Goal: Navigation & Orientation: Find specific page/section

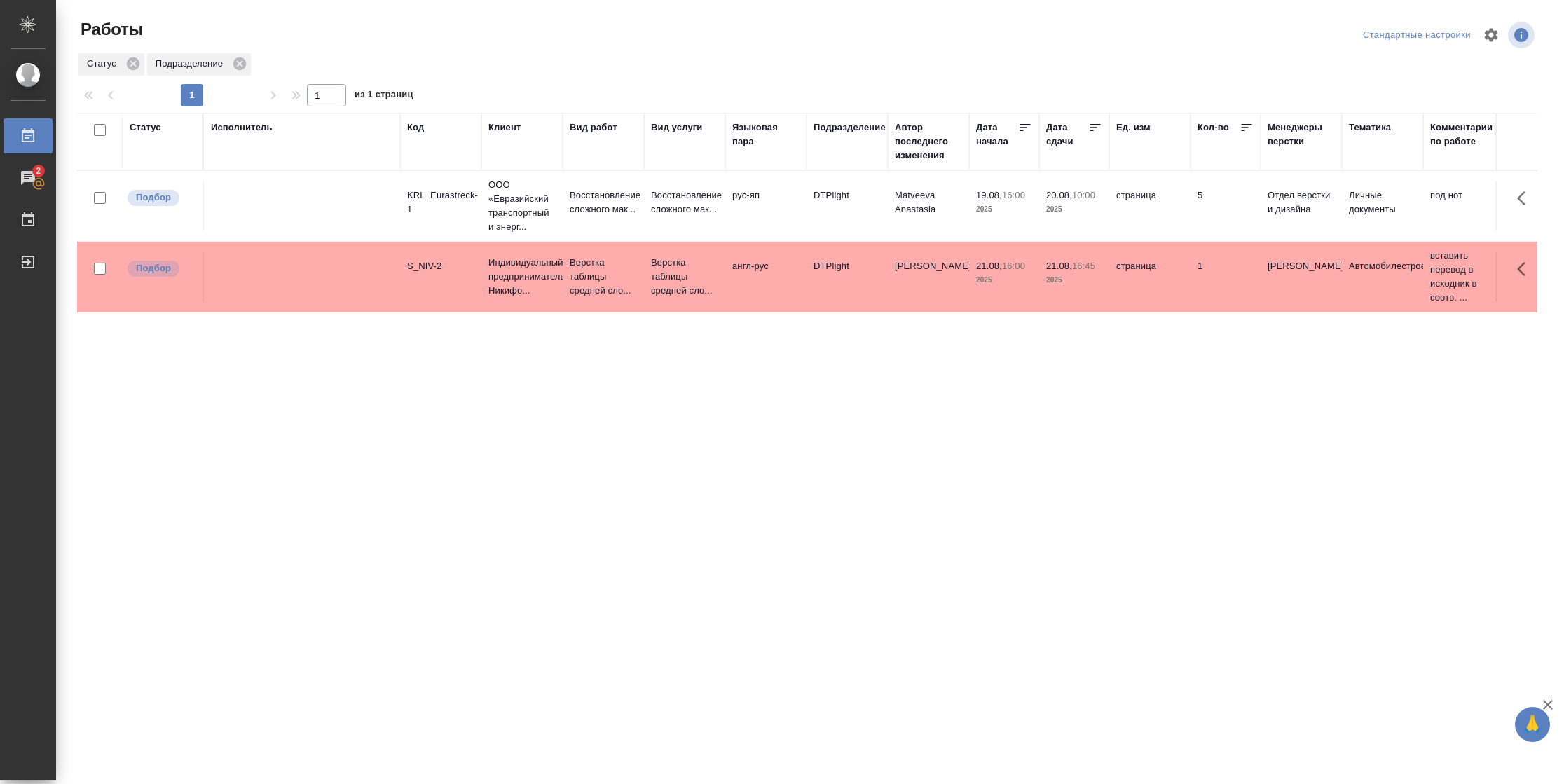
click at [848, 128] on div "Подразделение" at bounding box center [849, 127] width 72 height 14
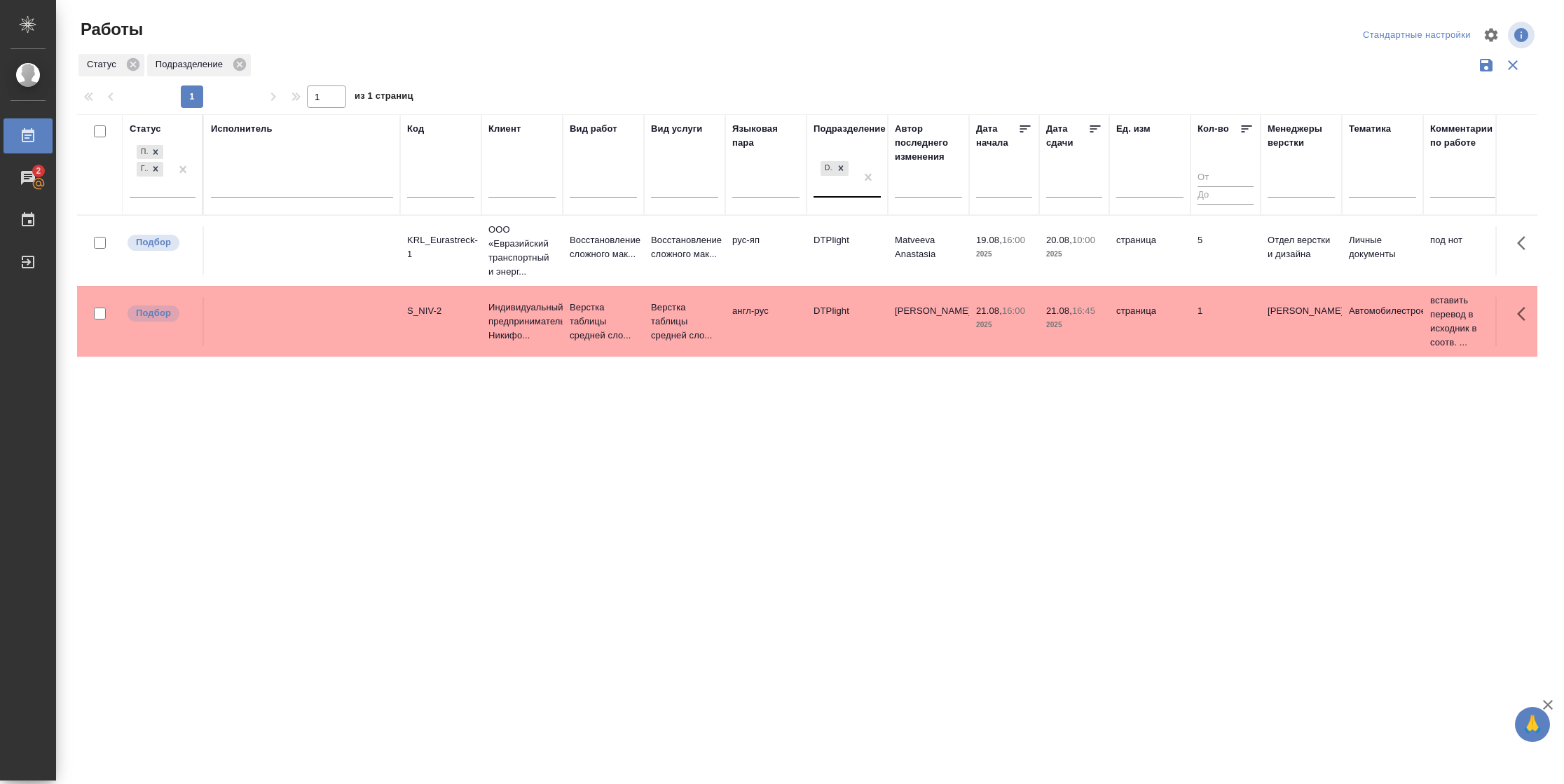
click at [848, 190] on div "DTPlight" at bounding box center [834, 176] width 42 height 38
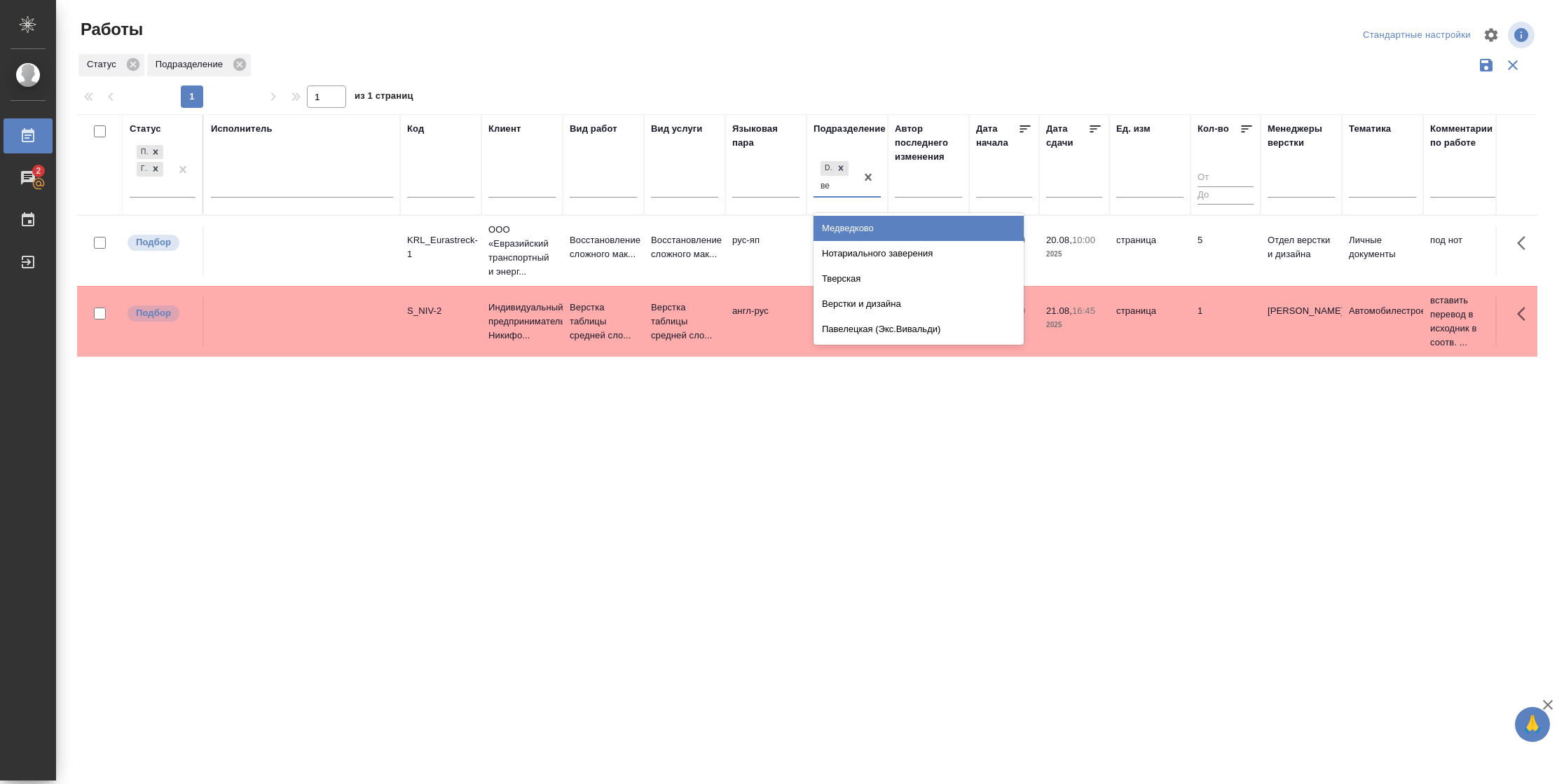
type input "вер"
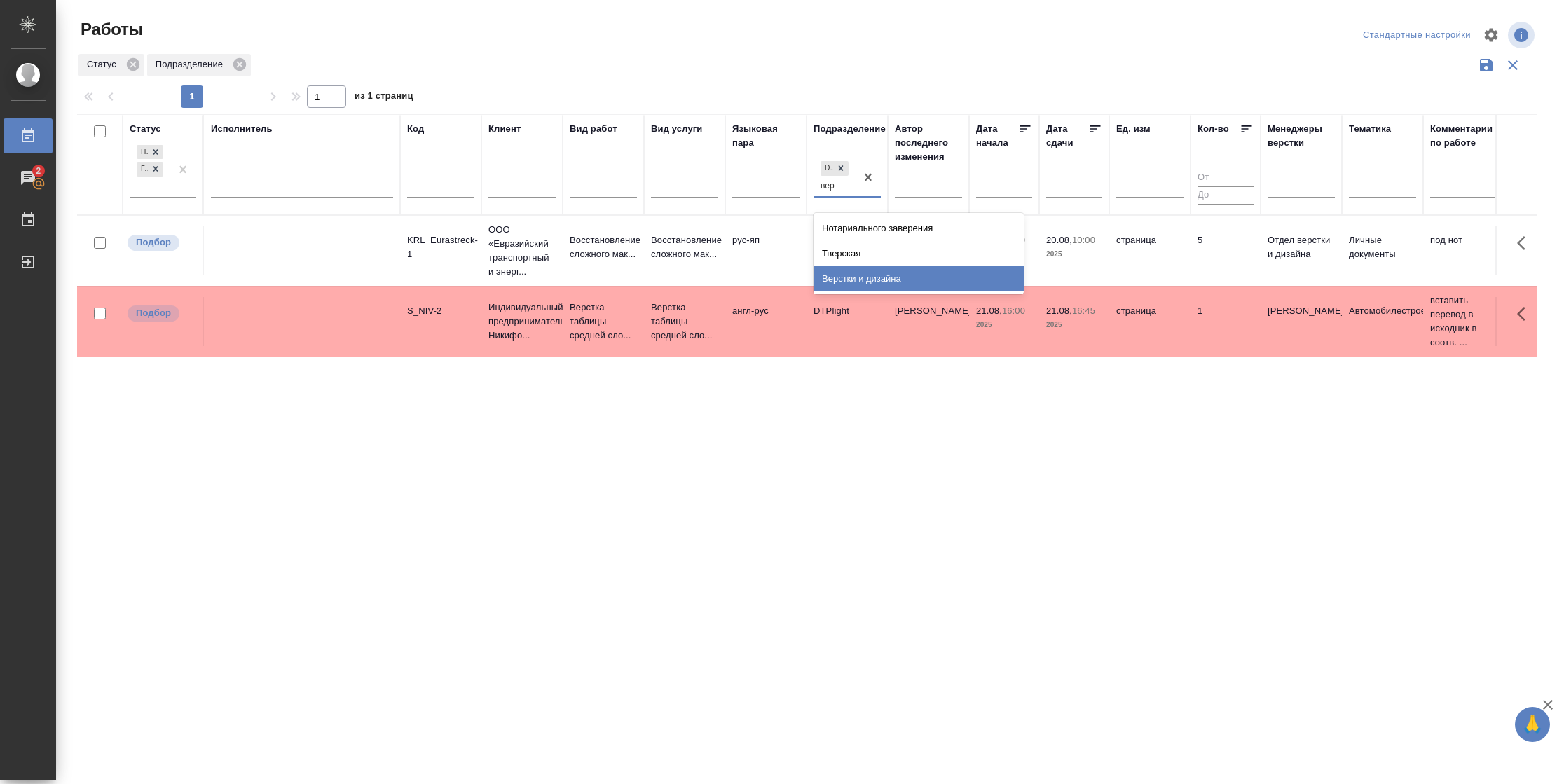
click at [922, 269] on div "Верстки и дизайна" at bounding box center [918, 278] width 210 height 25
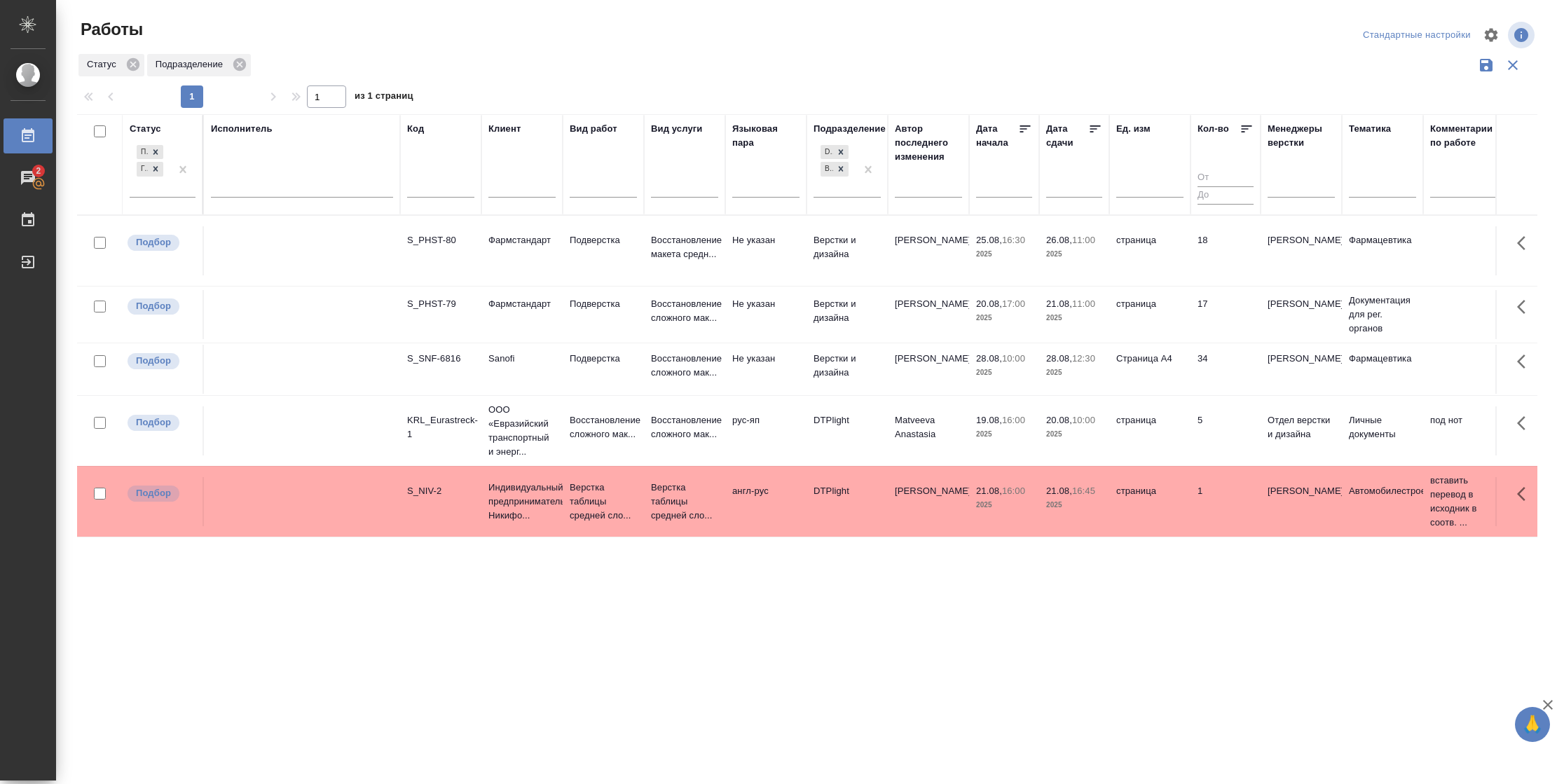
click at [1095, 127] on icon at bounding box center [1095, 129] width 14 height 14
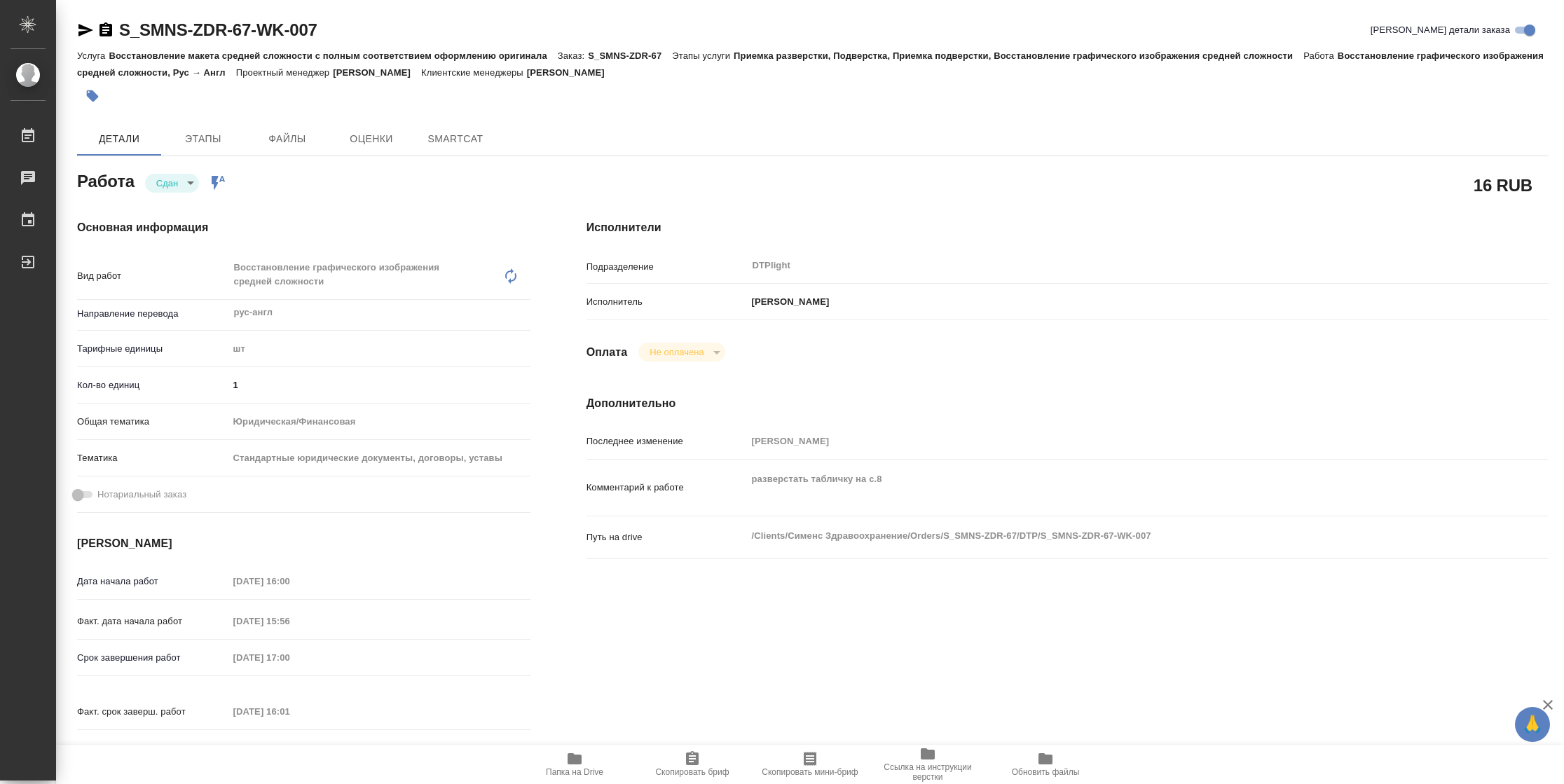
type textarea "x"
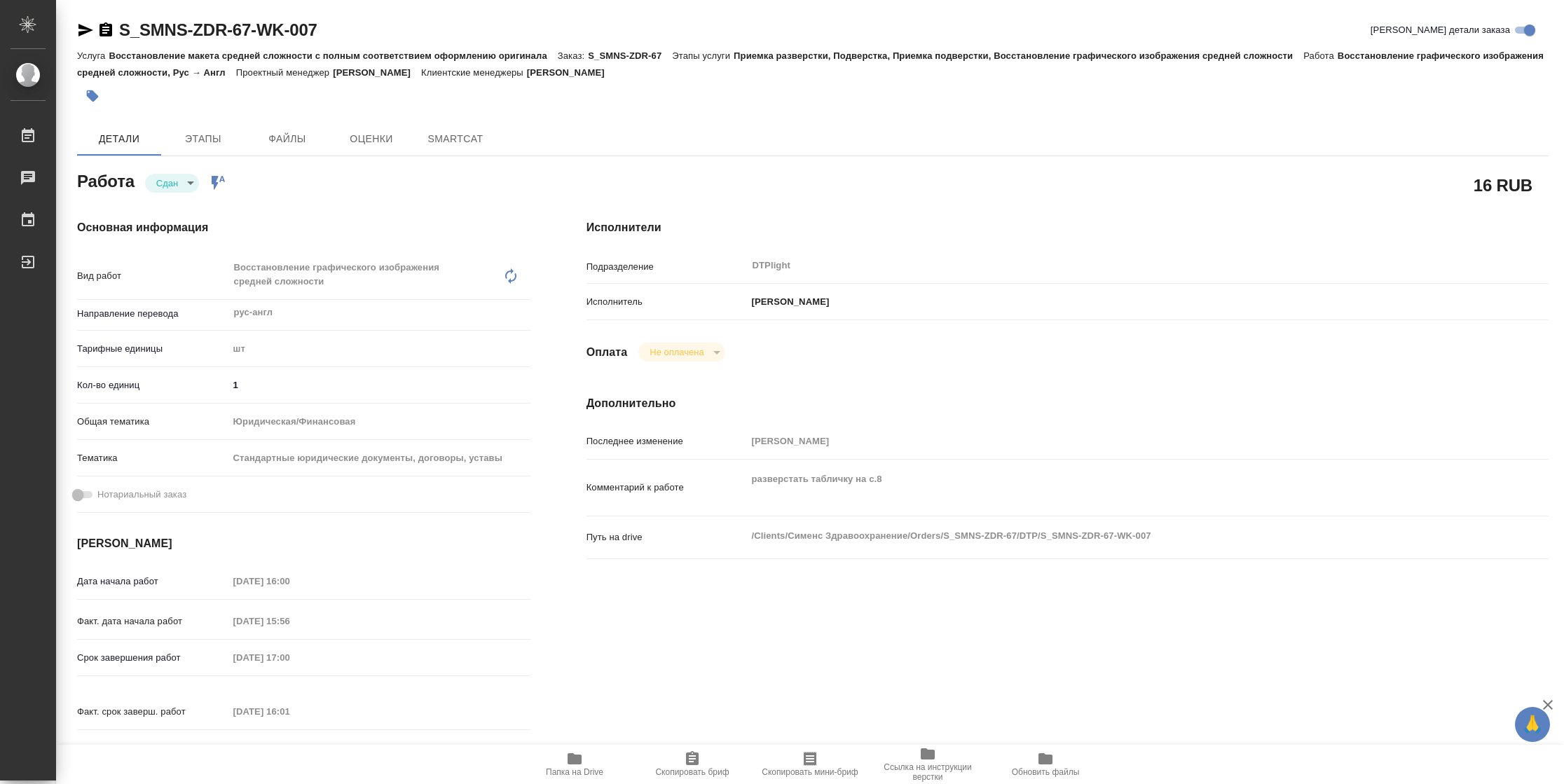
type textarea "x"
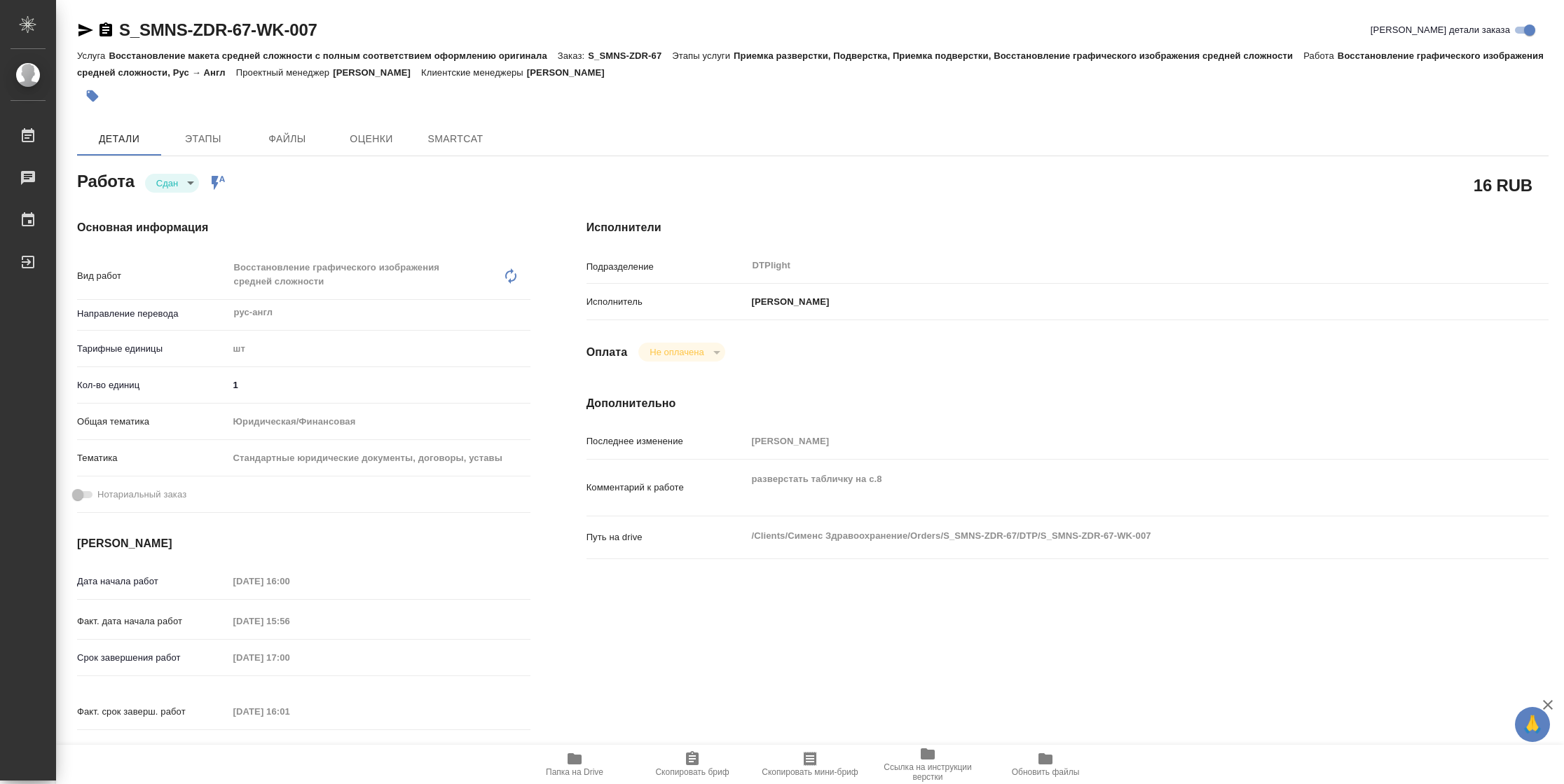
type textarea "x"
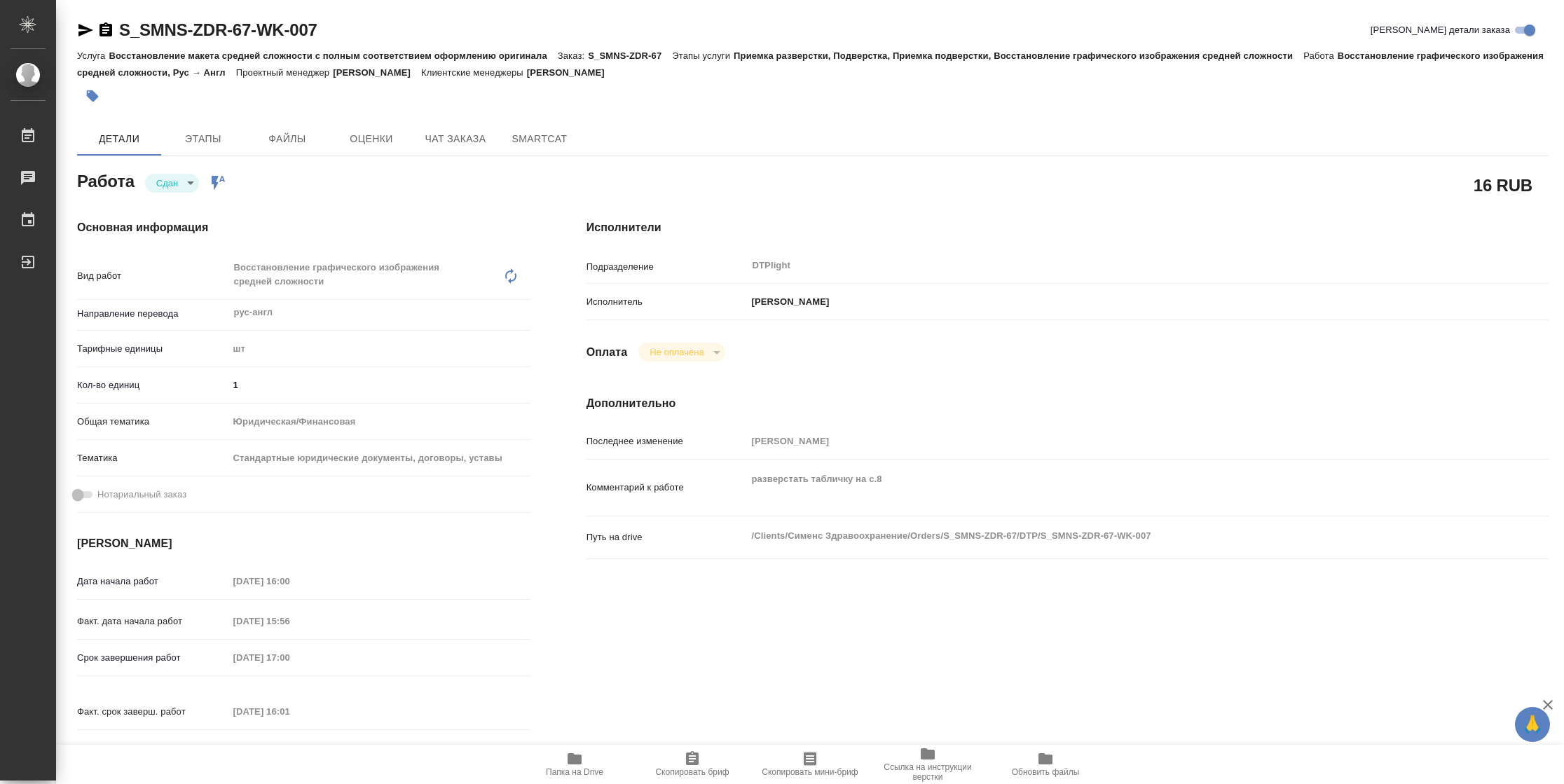
type textarea "x"
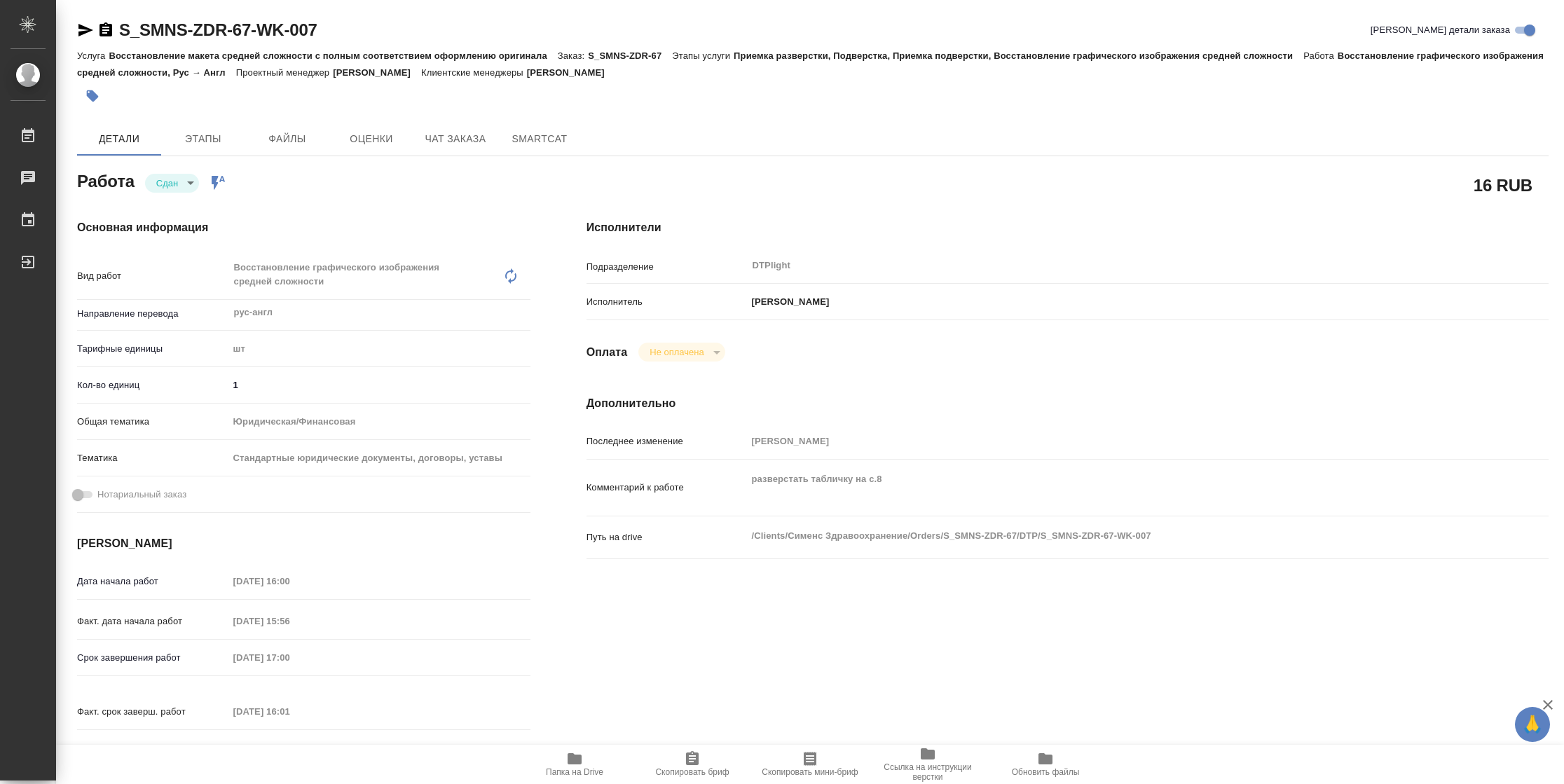
click at [595, 771] on span "Папка на Drive" at bounding box center [574, 772] width 58 height 10
type textarea "x"
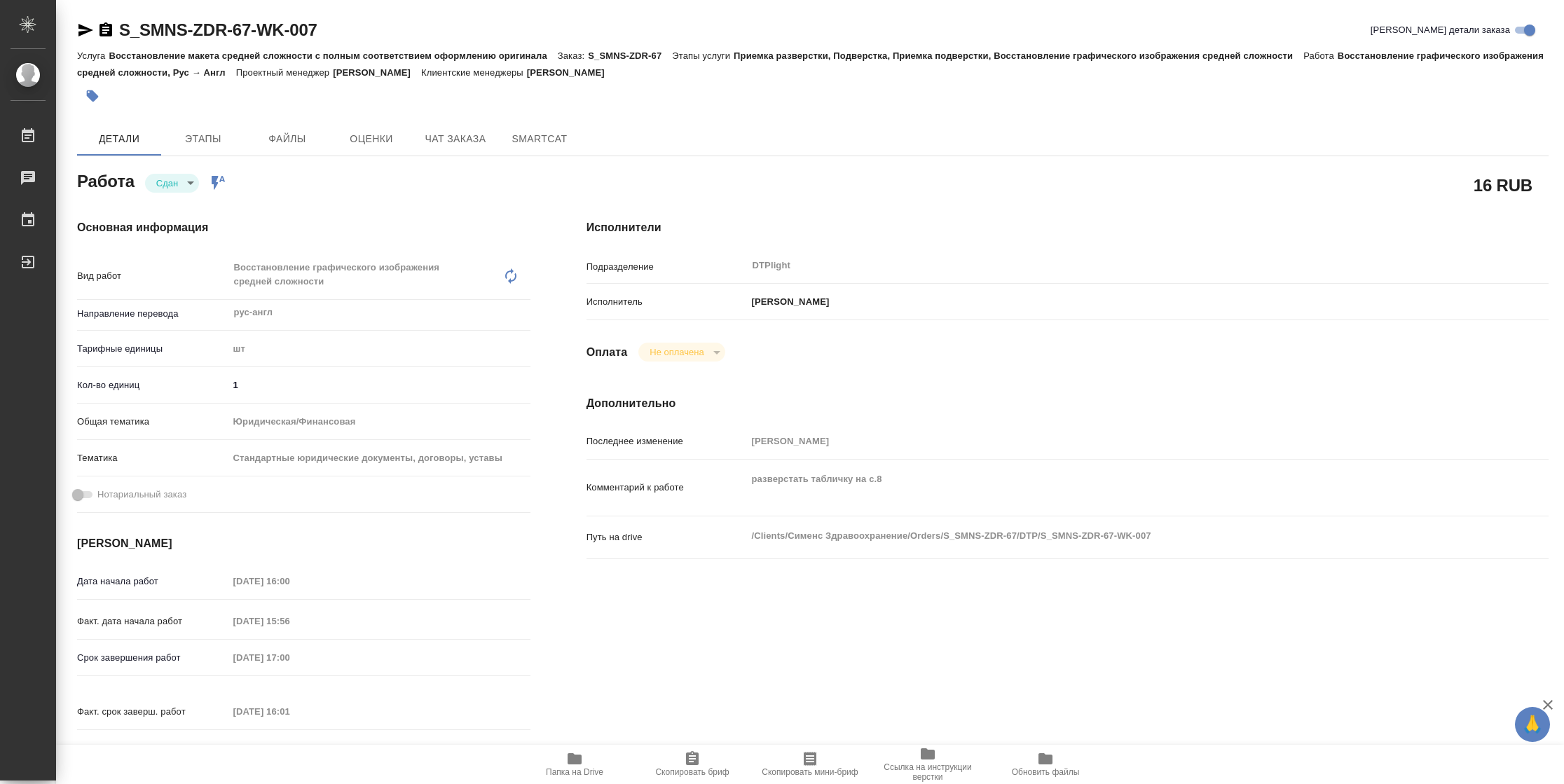
type textarea "x"
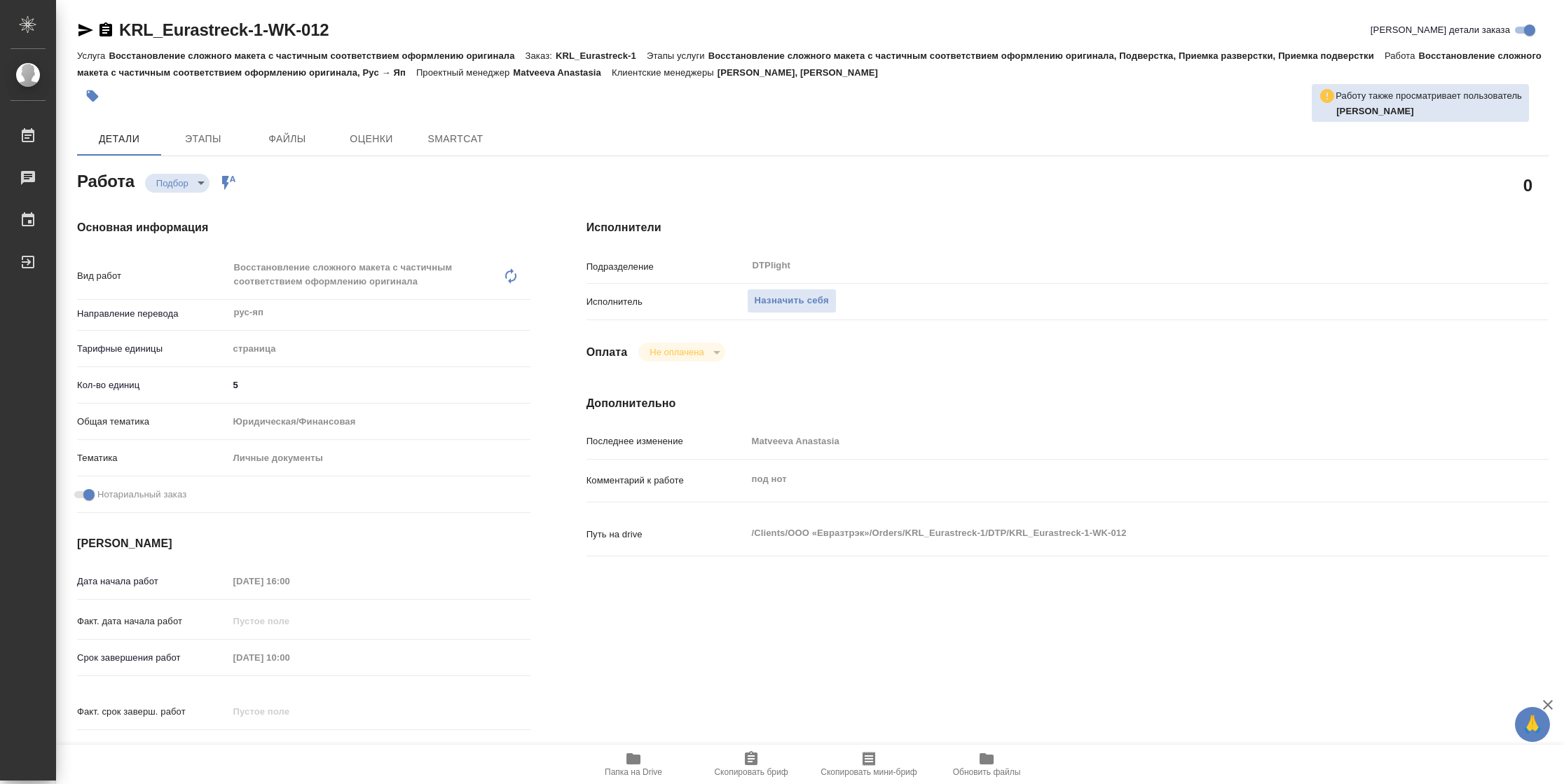
type textarea "x"
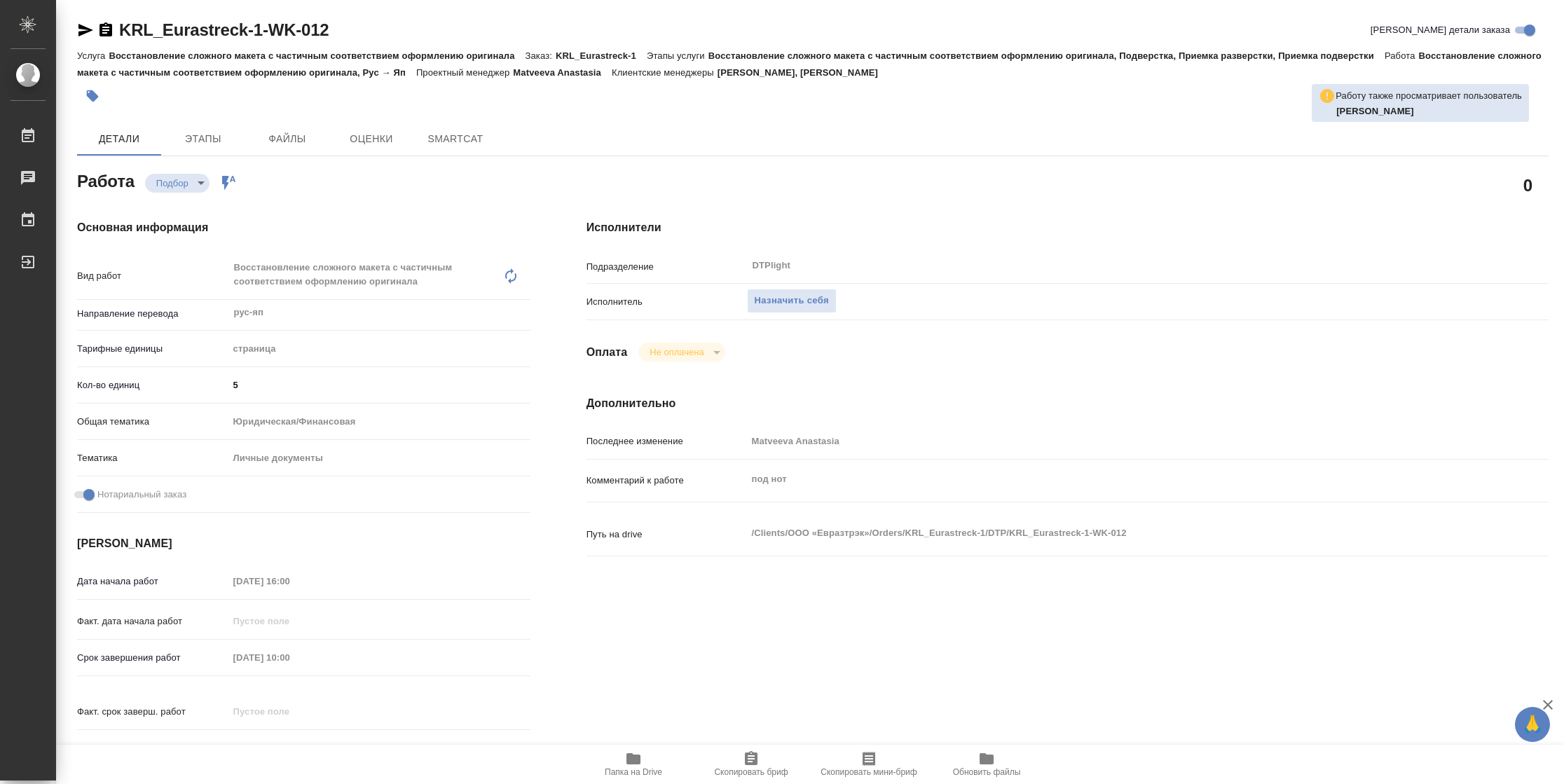
type textarea "x"
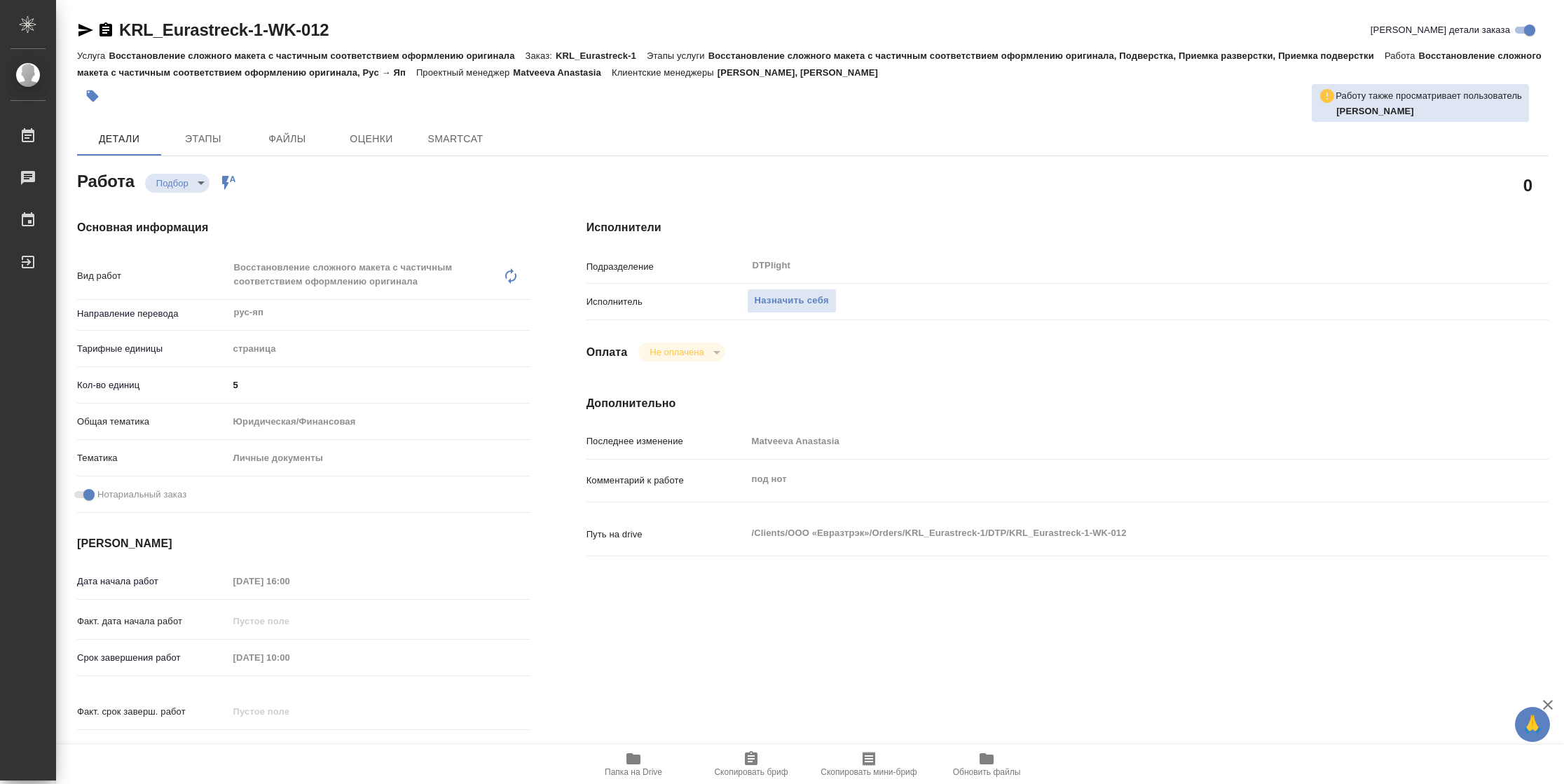
type textarea "x"
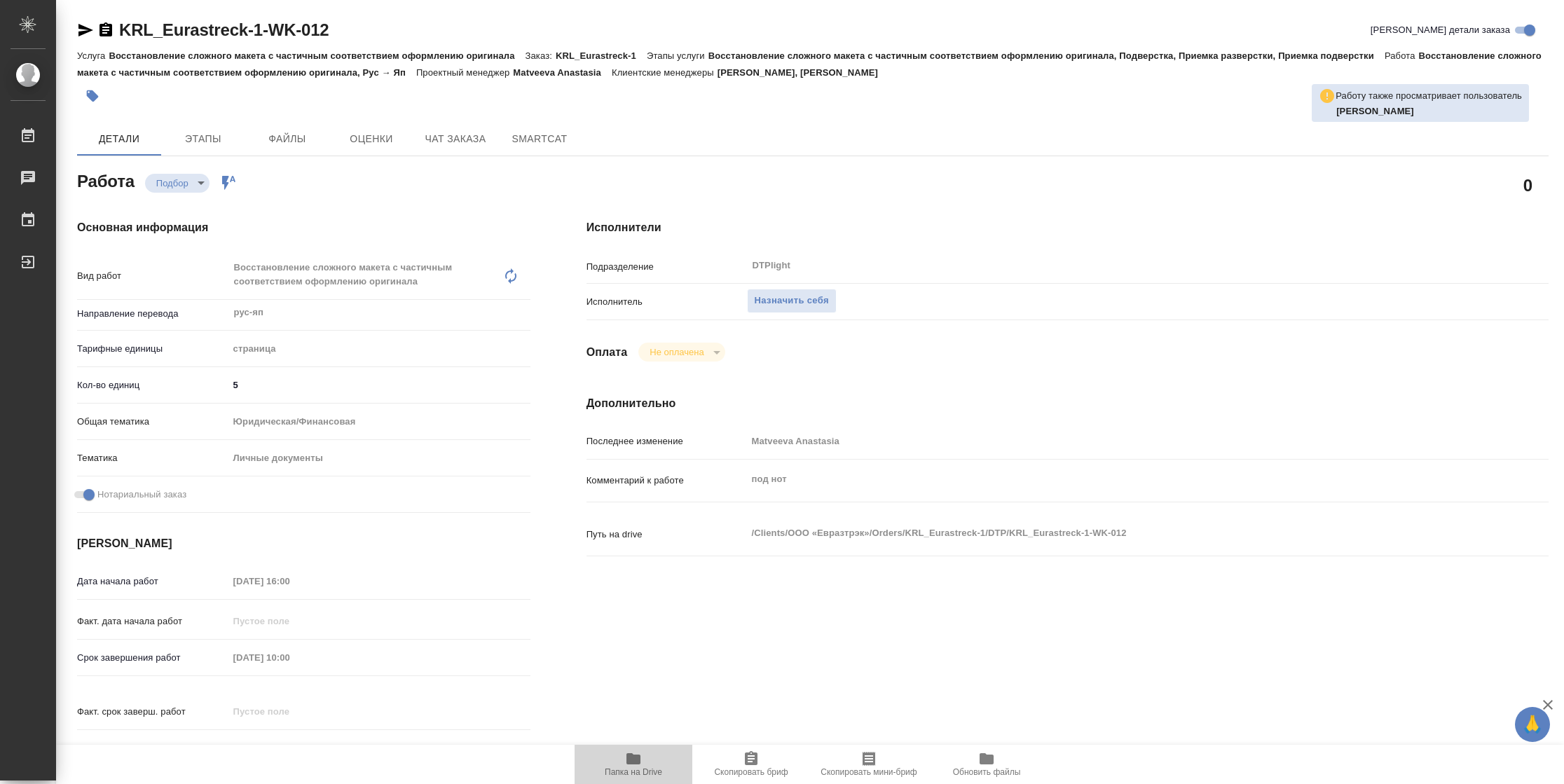
click at [617, 764] on span "Папка на Drive" at bounding box center [633, 764] width 101 height 27
type textarea "x"
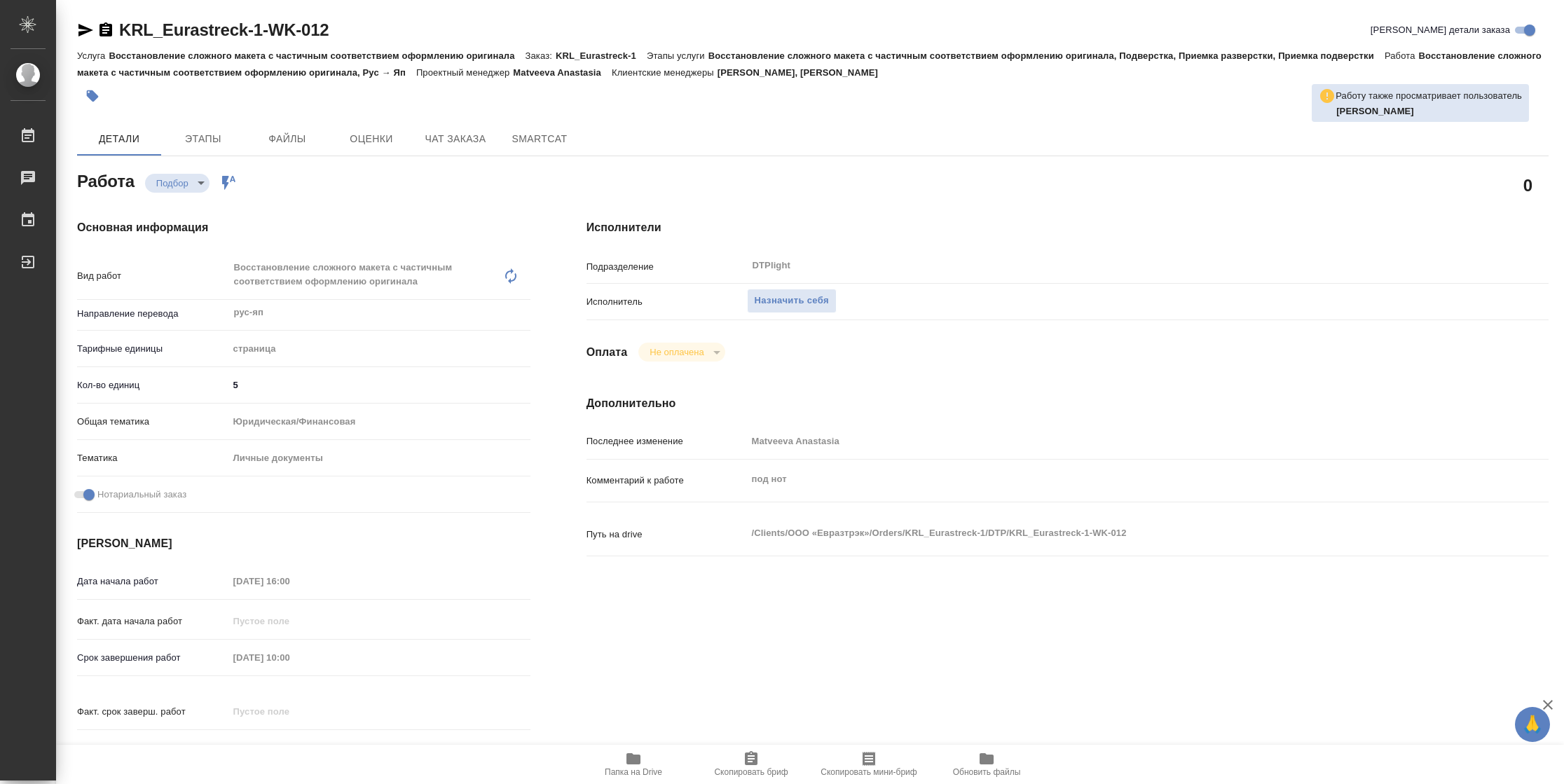
type textarea "x"
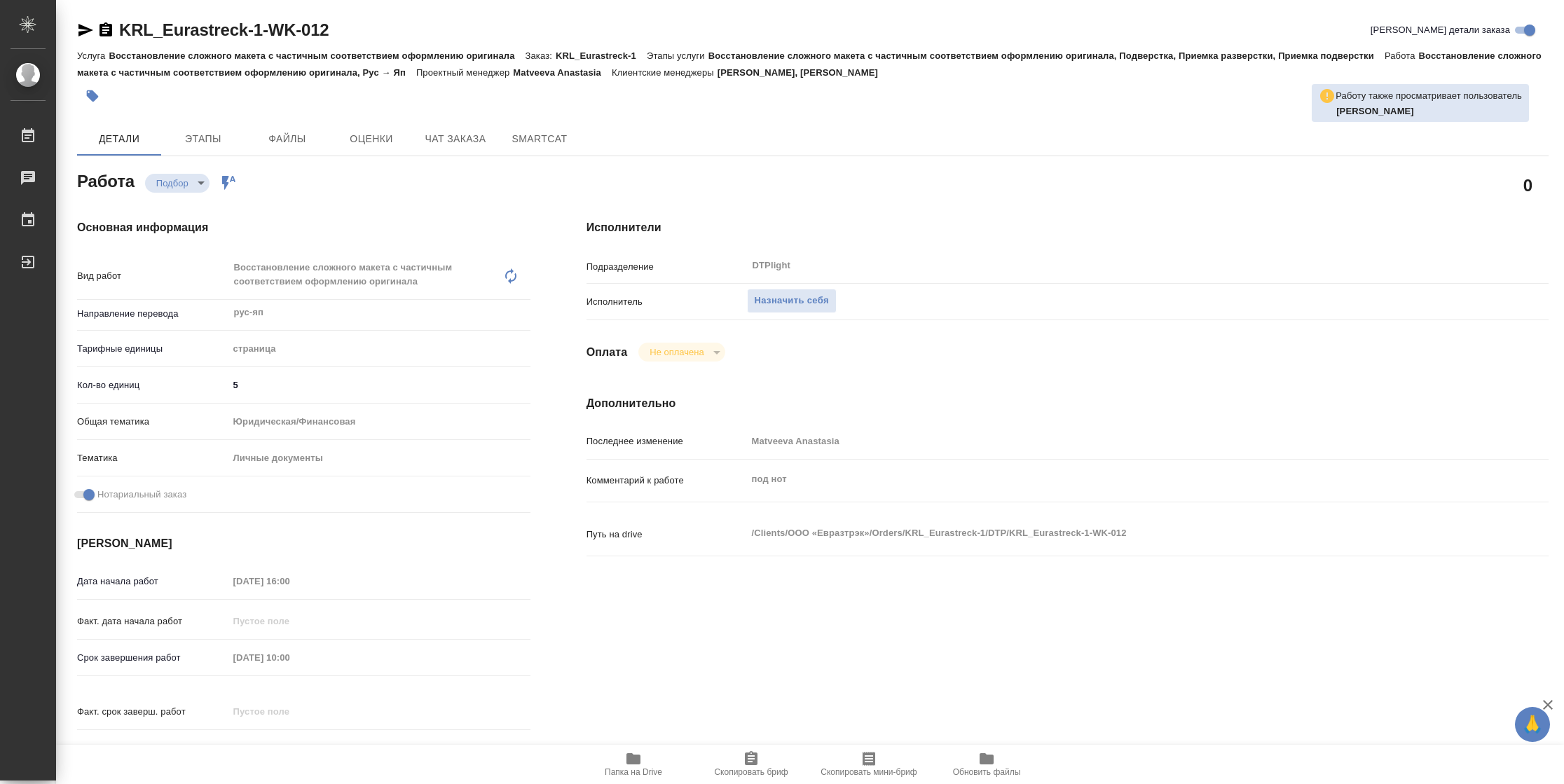
type textarea "x"
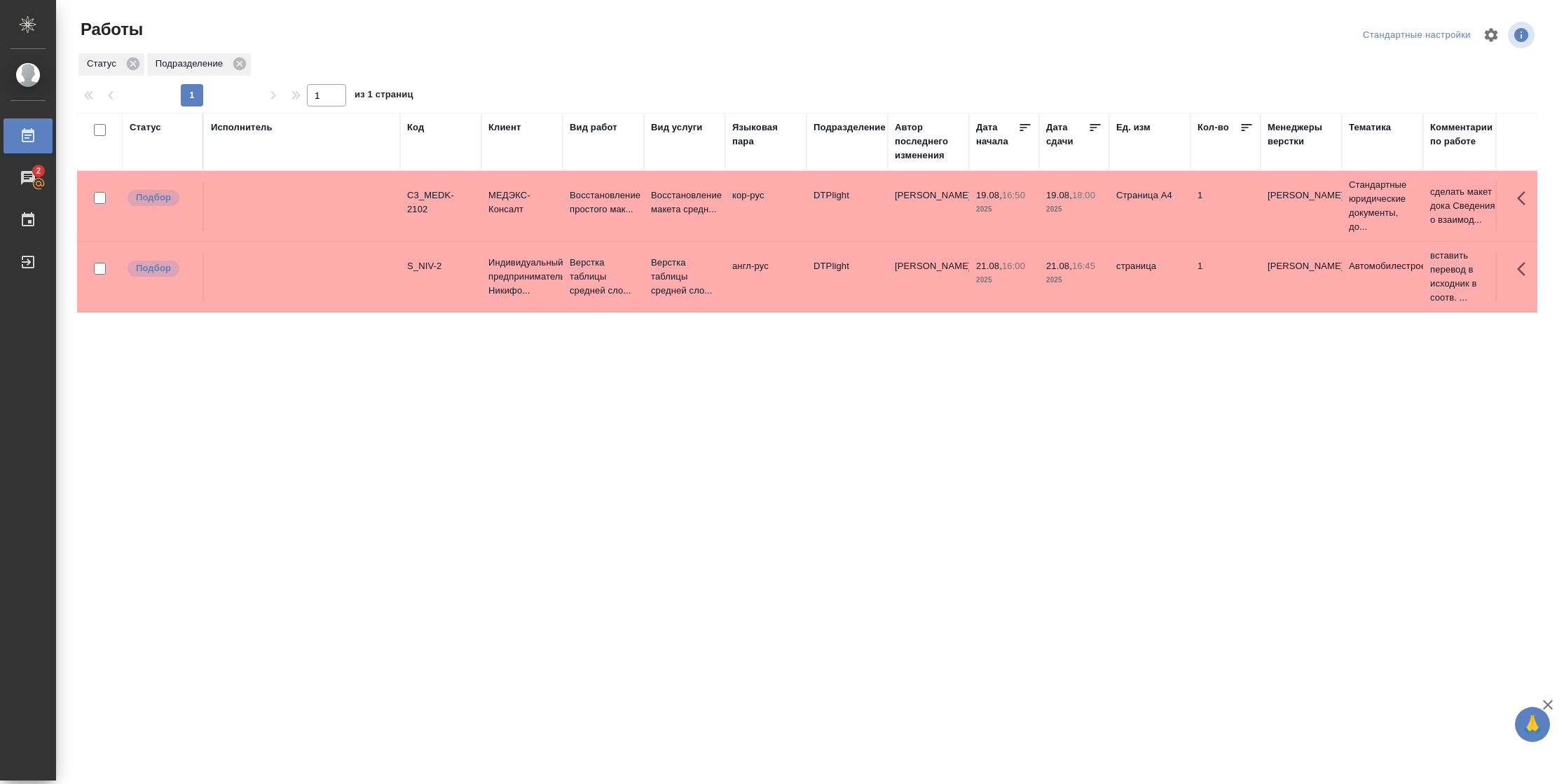
drag, startPoint x: 129, startPoint y: 132, endPoint x: 137, endPoint y: 139, distance: 10.6
click at [130, 132] on div "Статус" at bounding box center [145, 127] width 32 height 14
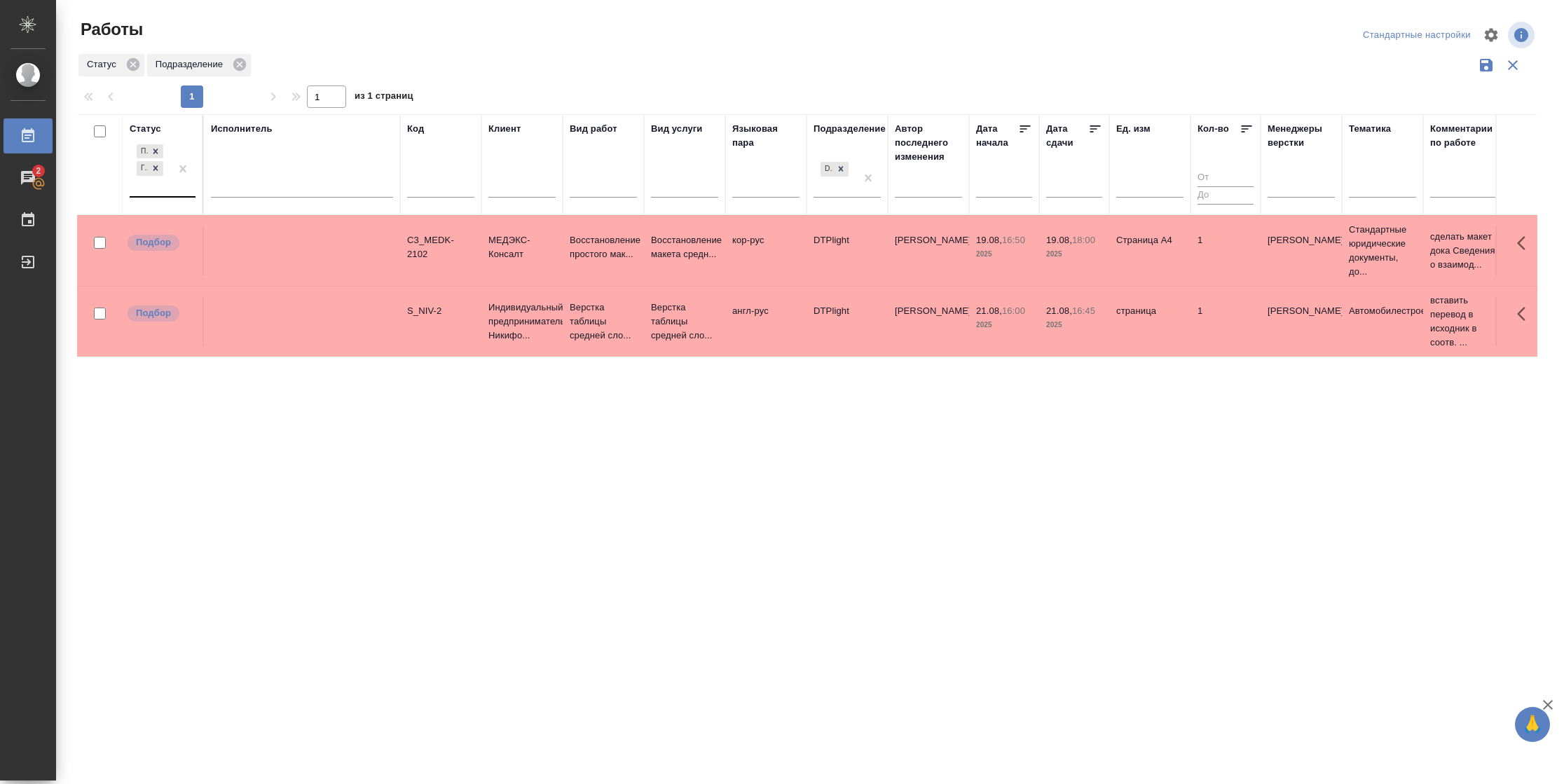
click at [192, 190] on div at bounding box center [183, 168] width 25 height 54
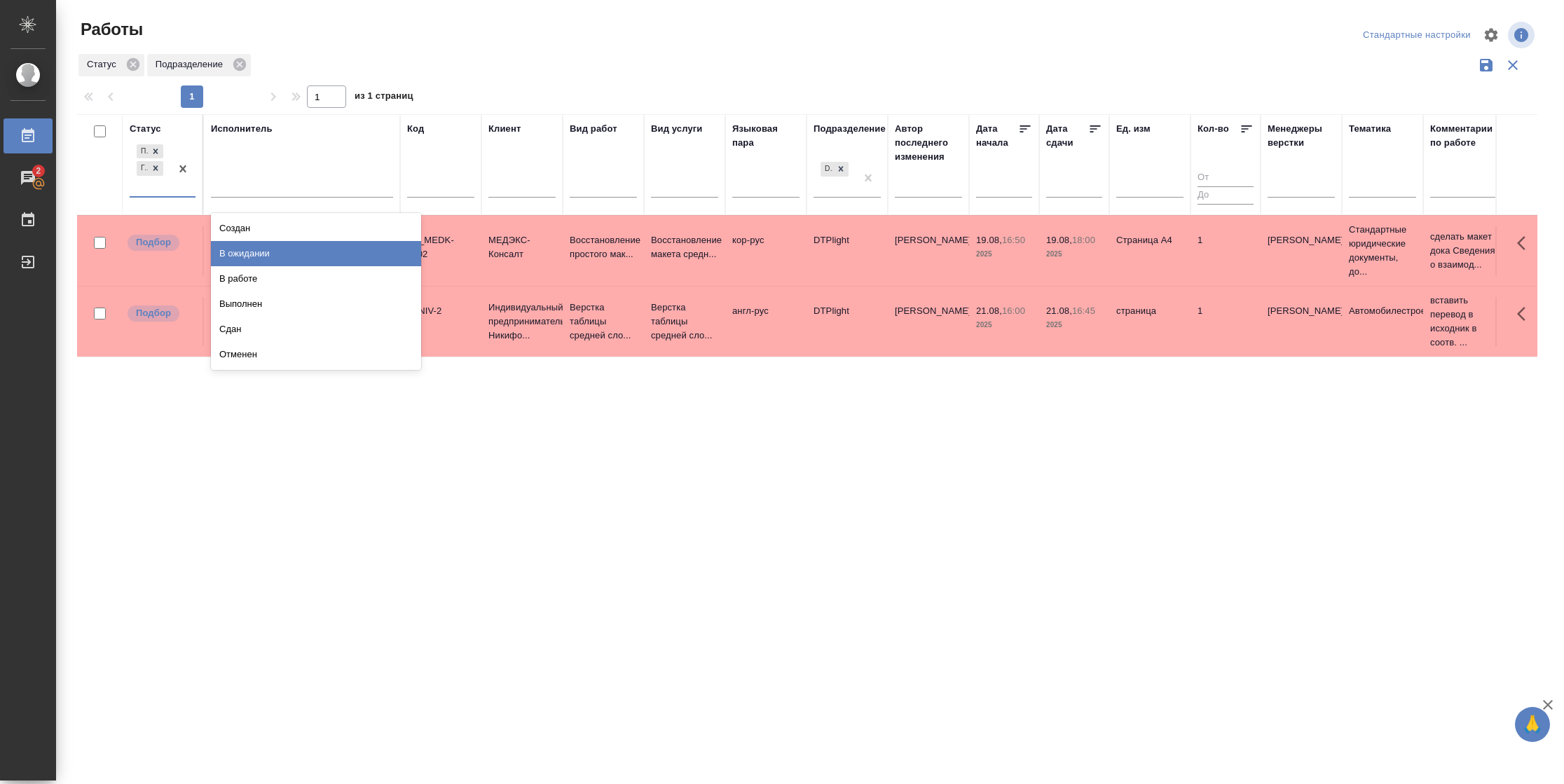
click at [271, 253] on div "В ожидании" at bounding box center [315, 253] width 210 height 25
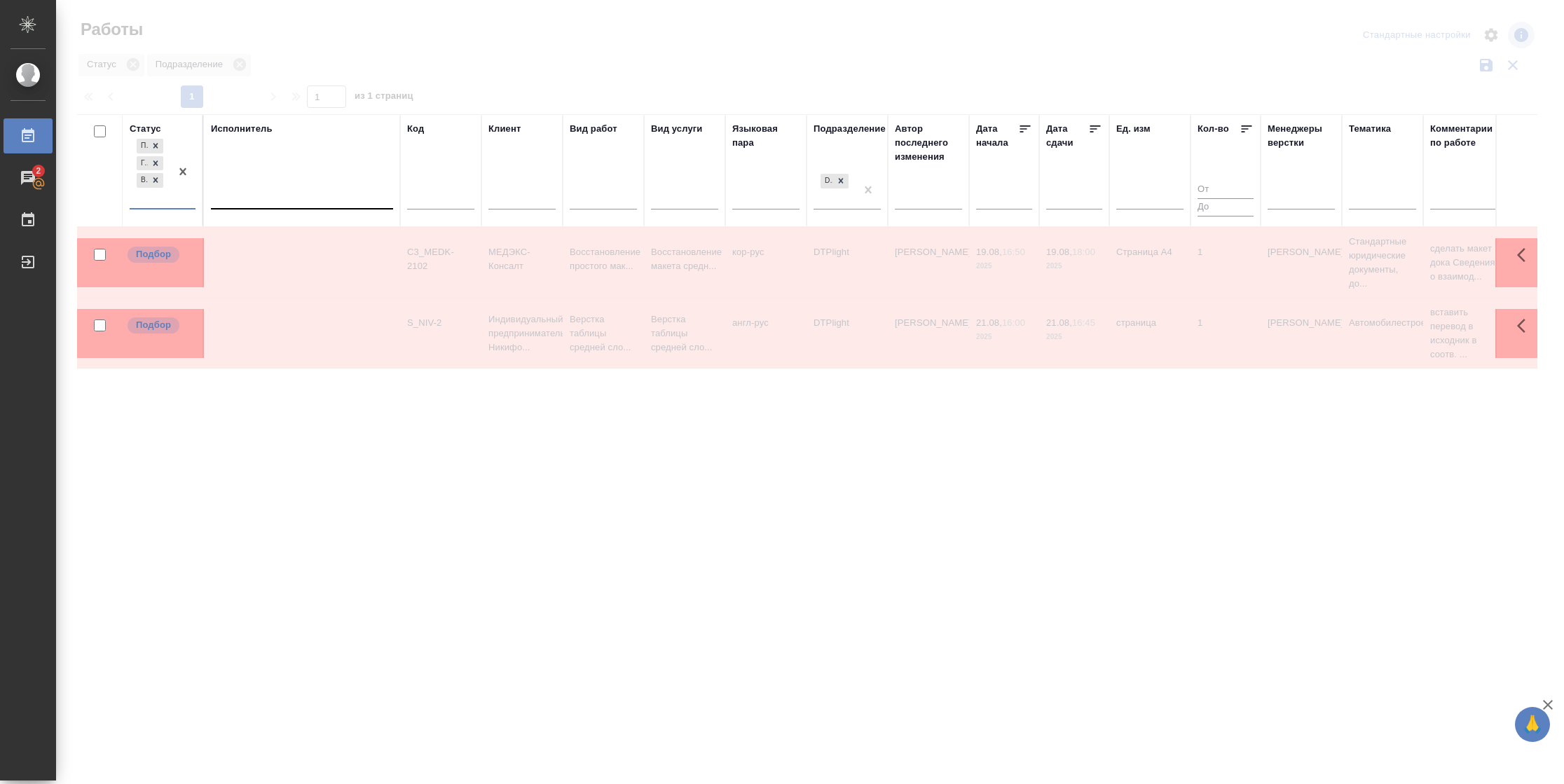
click at [271, 185] on div at bounding box center [302, 195] width 182 height 20
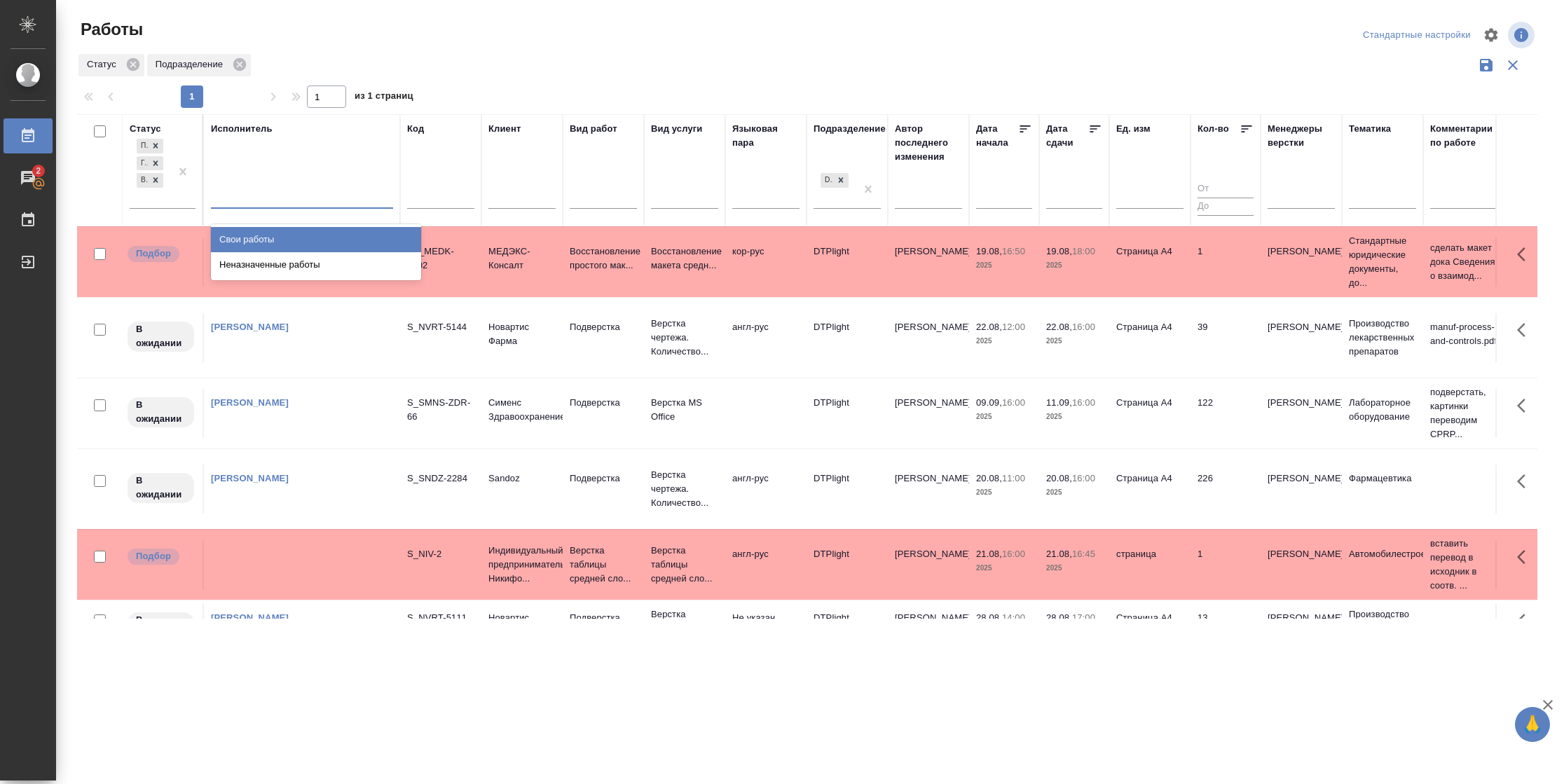
drag, startPoint x: 275, startPoint y: 239, endPoint x: 310, endPoint y: 232, distance: 35.7
click at [275, 237] on div "Свои работы" at bounding box center [315, 240] width 210 height 25
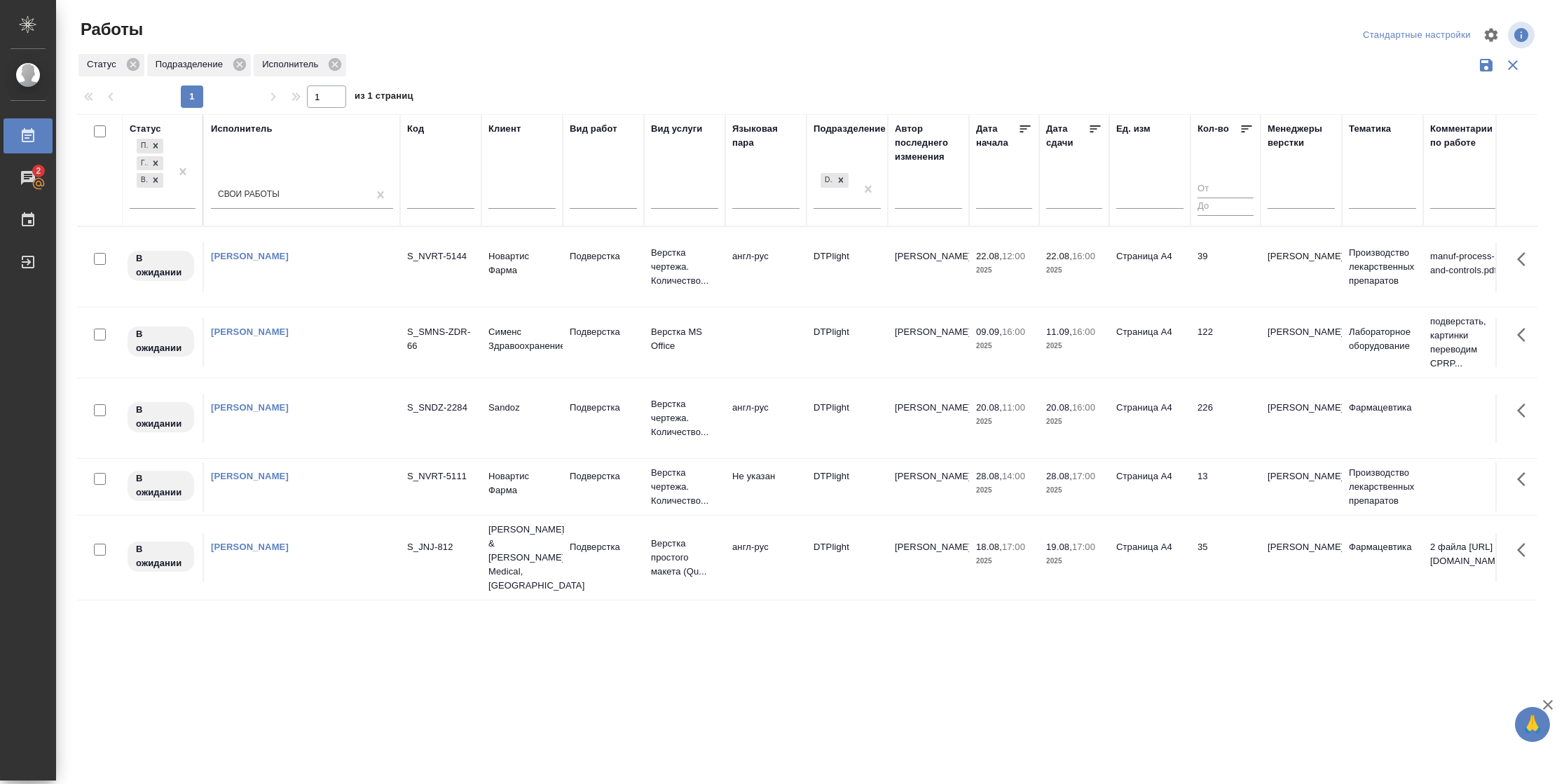
click at [1094, 127] on icon at bounding box center [1095, 129] width 14 height 14
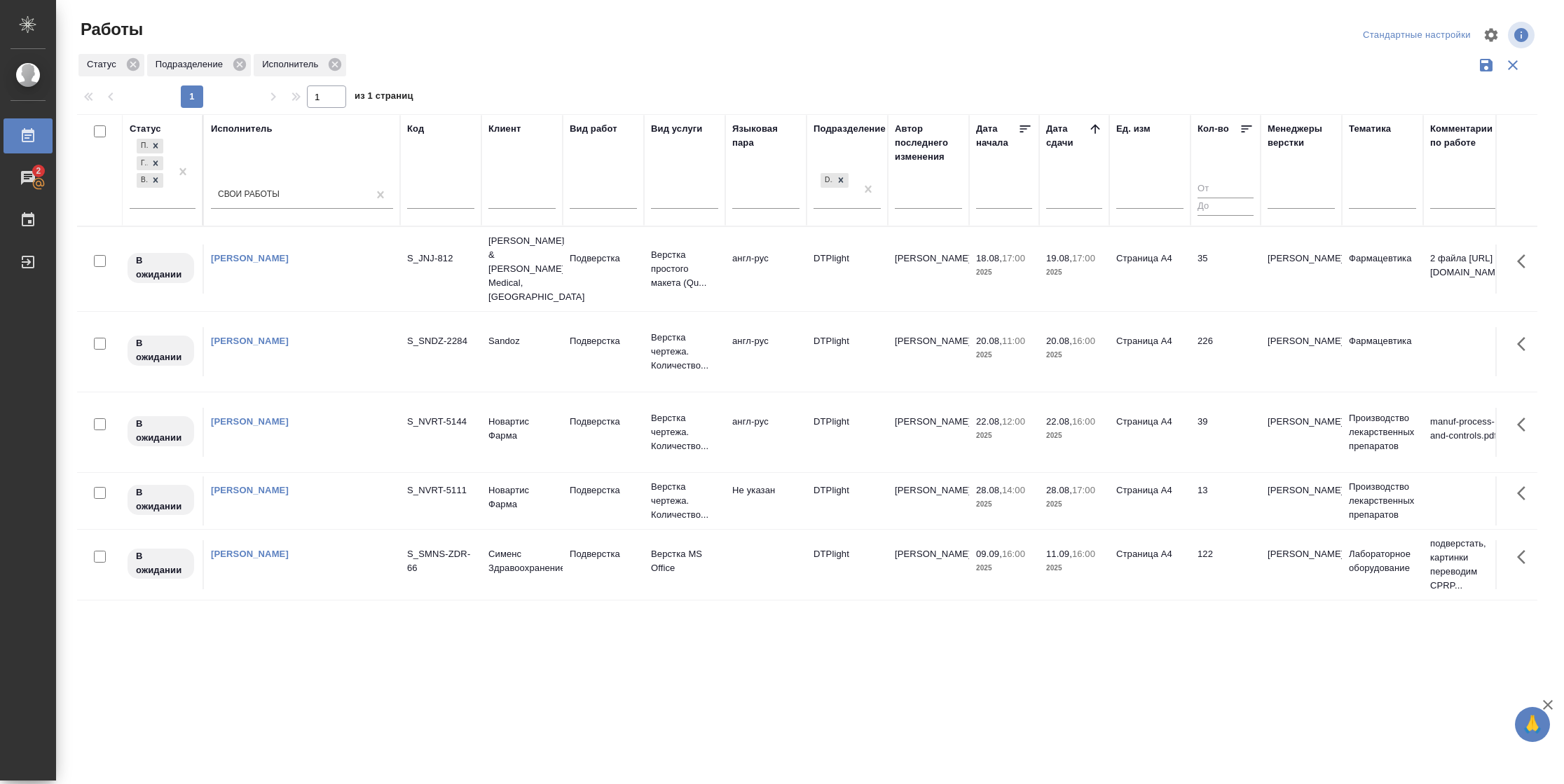
click at [1212, 273] on td "35" at bounding box center [1225, 268] width 70 height 49
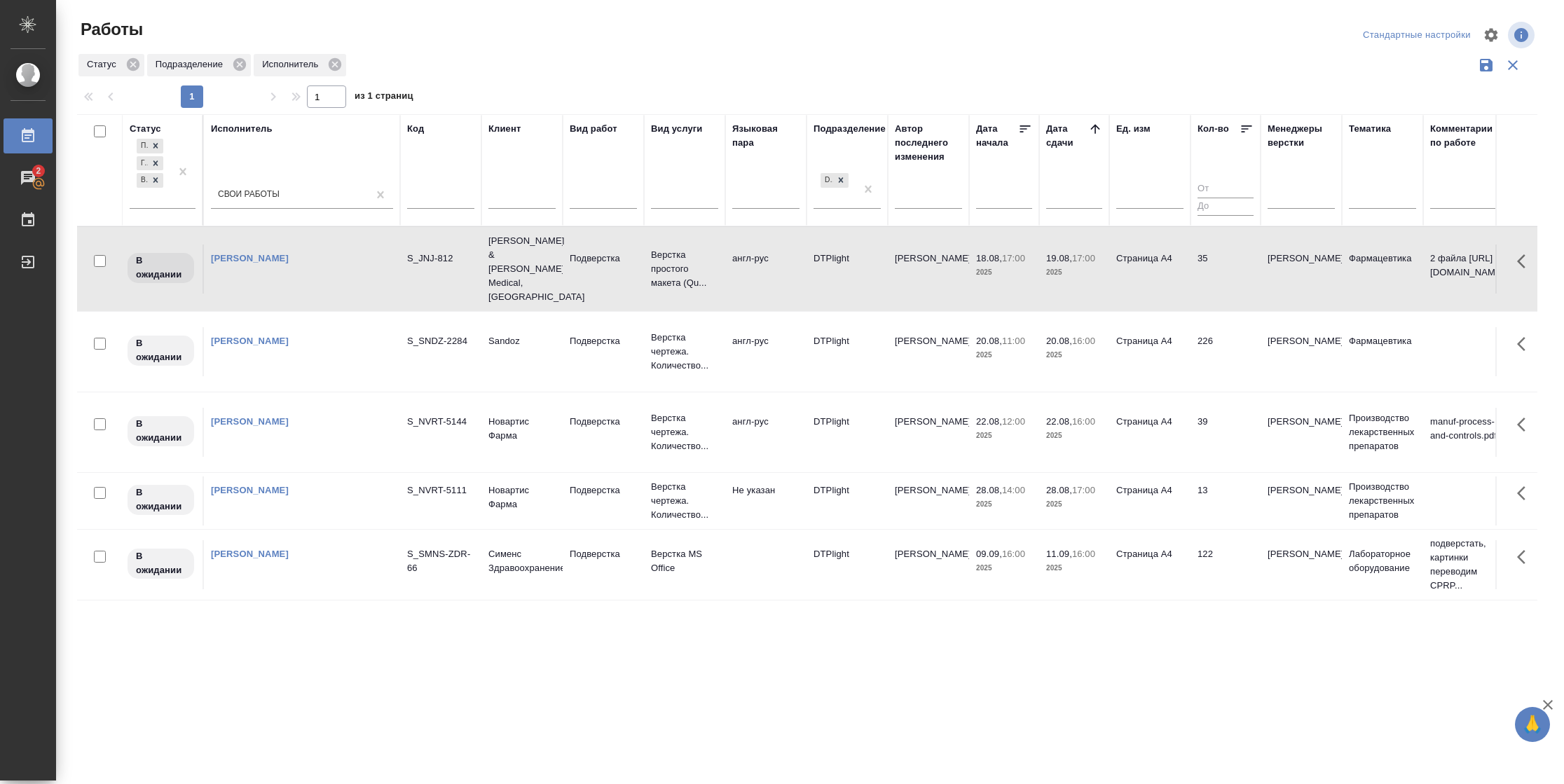
click at [1212, 273] on td "35" at bounding box center [1225, 268] width 70 height 49
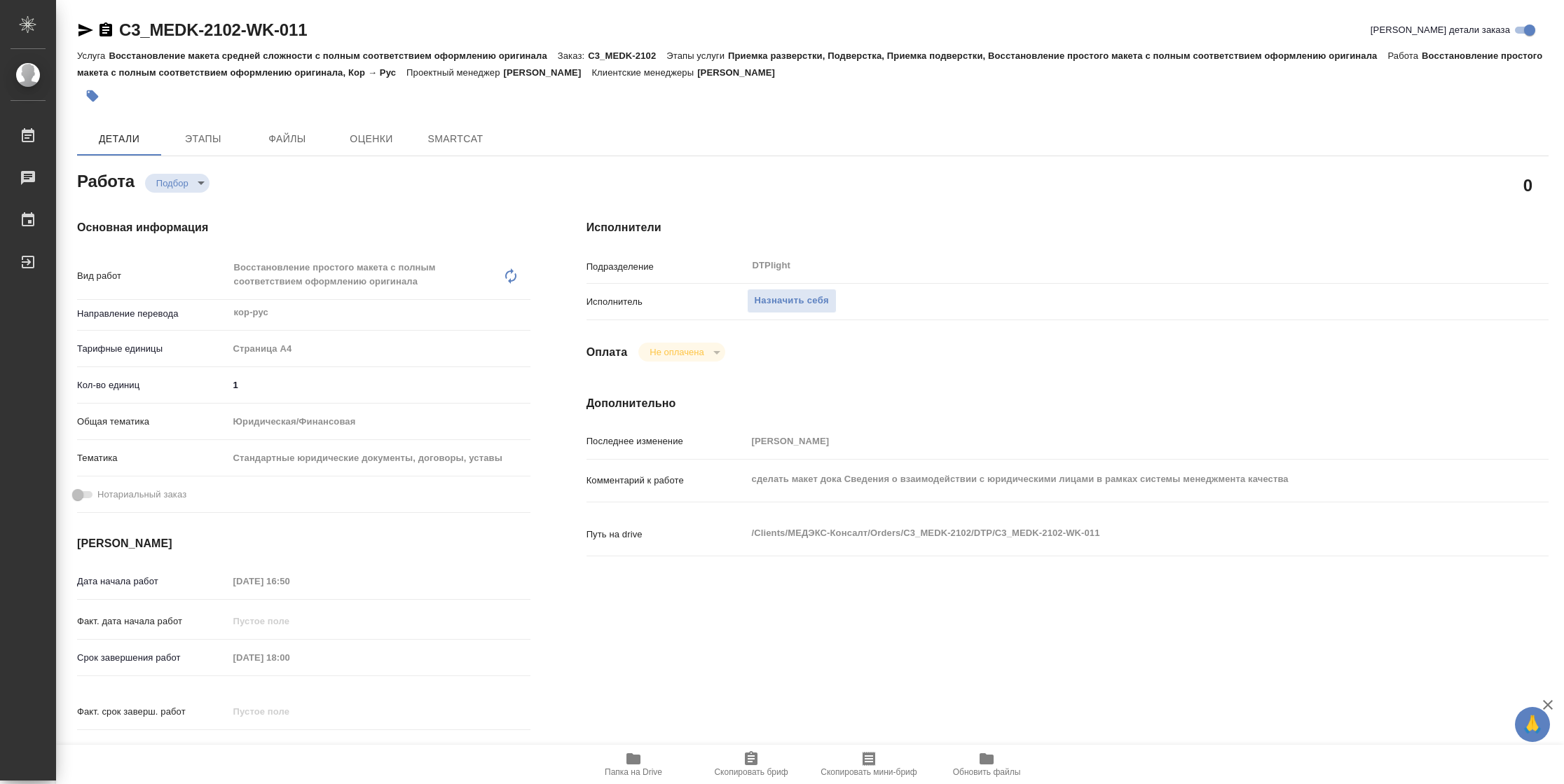
type textarea "x"
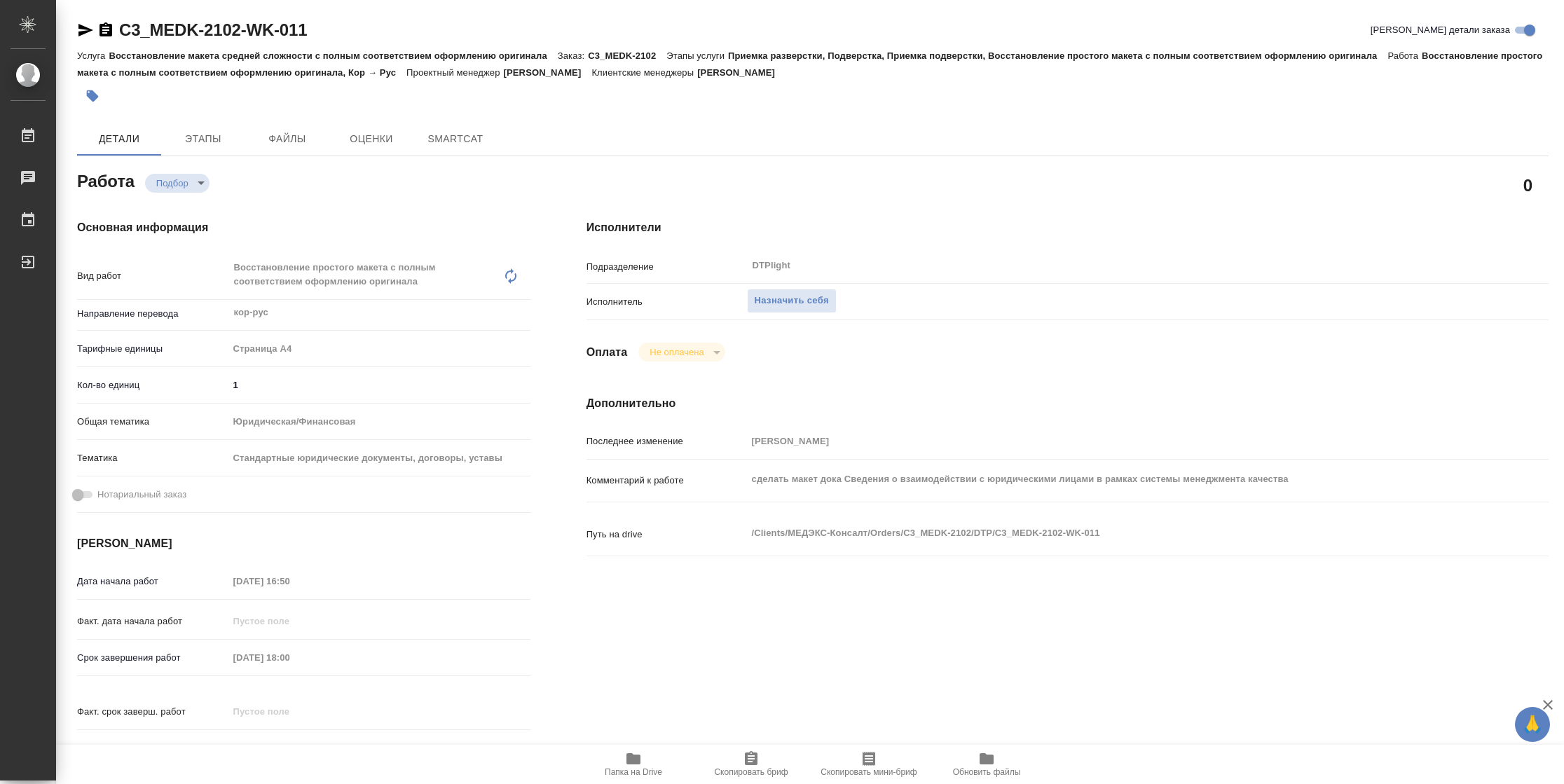
type textarea "x"
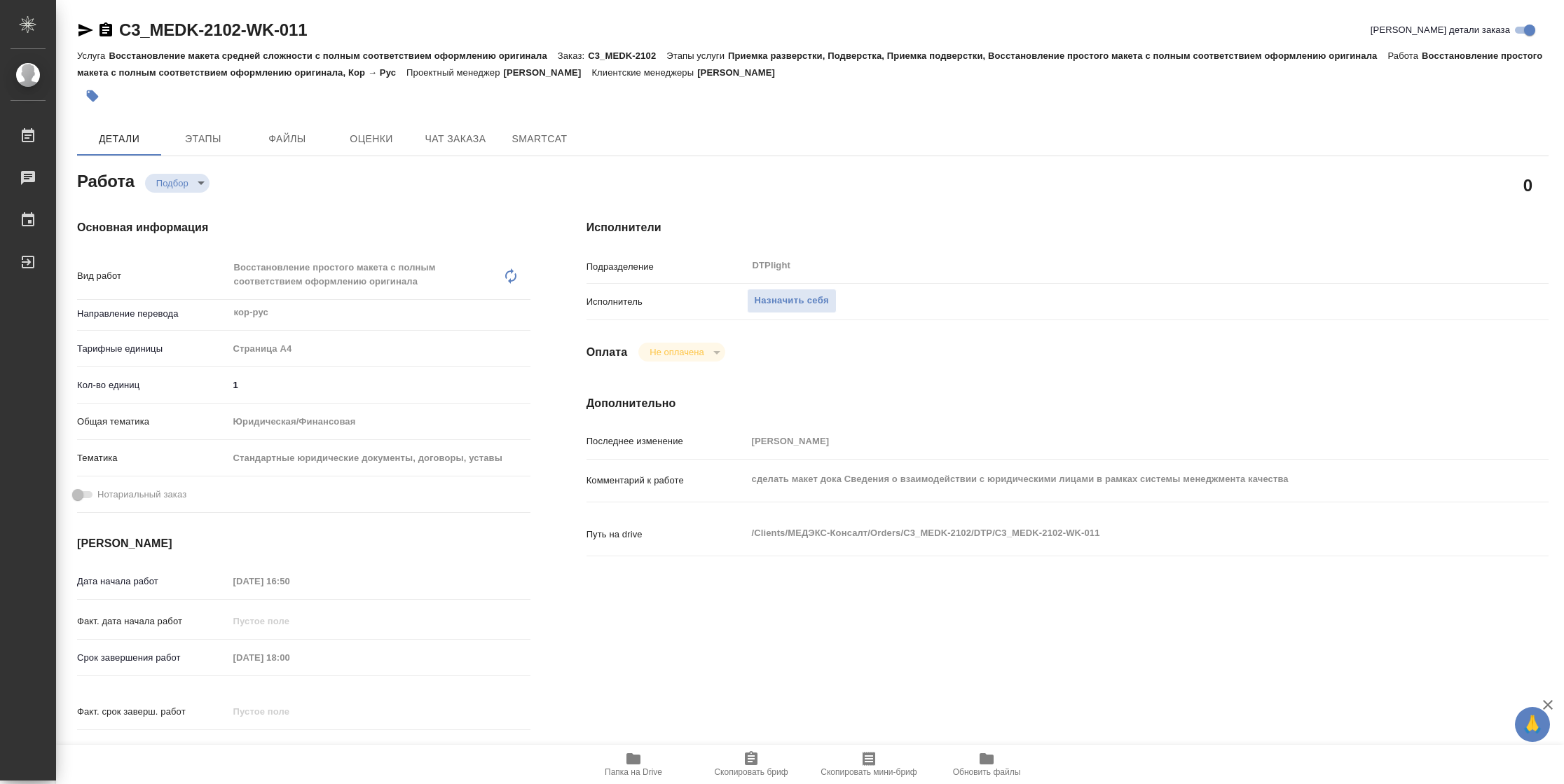
click at [653, 759] on span "Папка на Drive" at bounding box center [633, 764] width 101 height 27
type textarea "x"
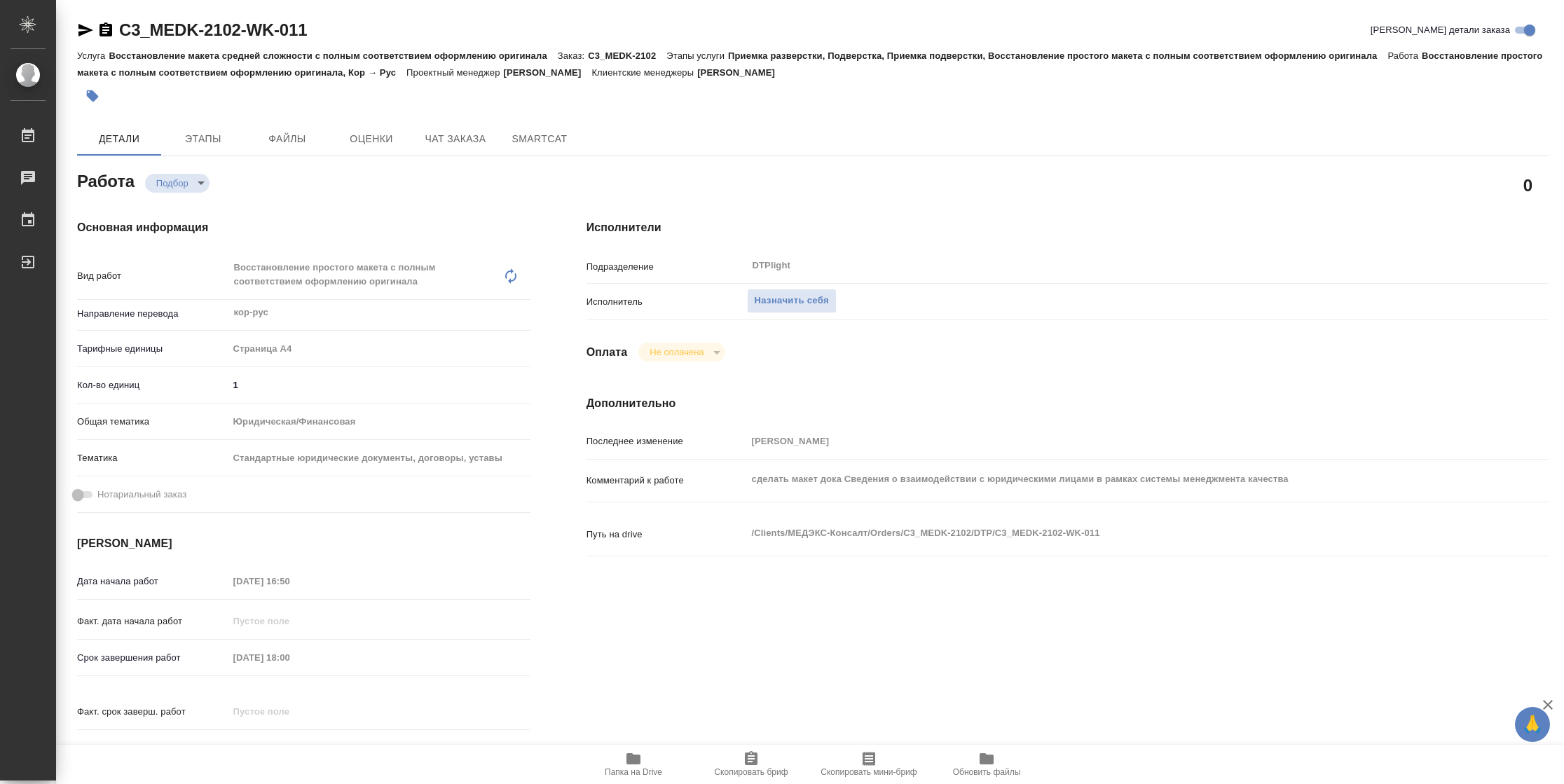
type textarea "x"
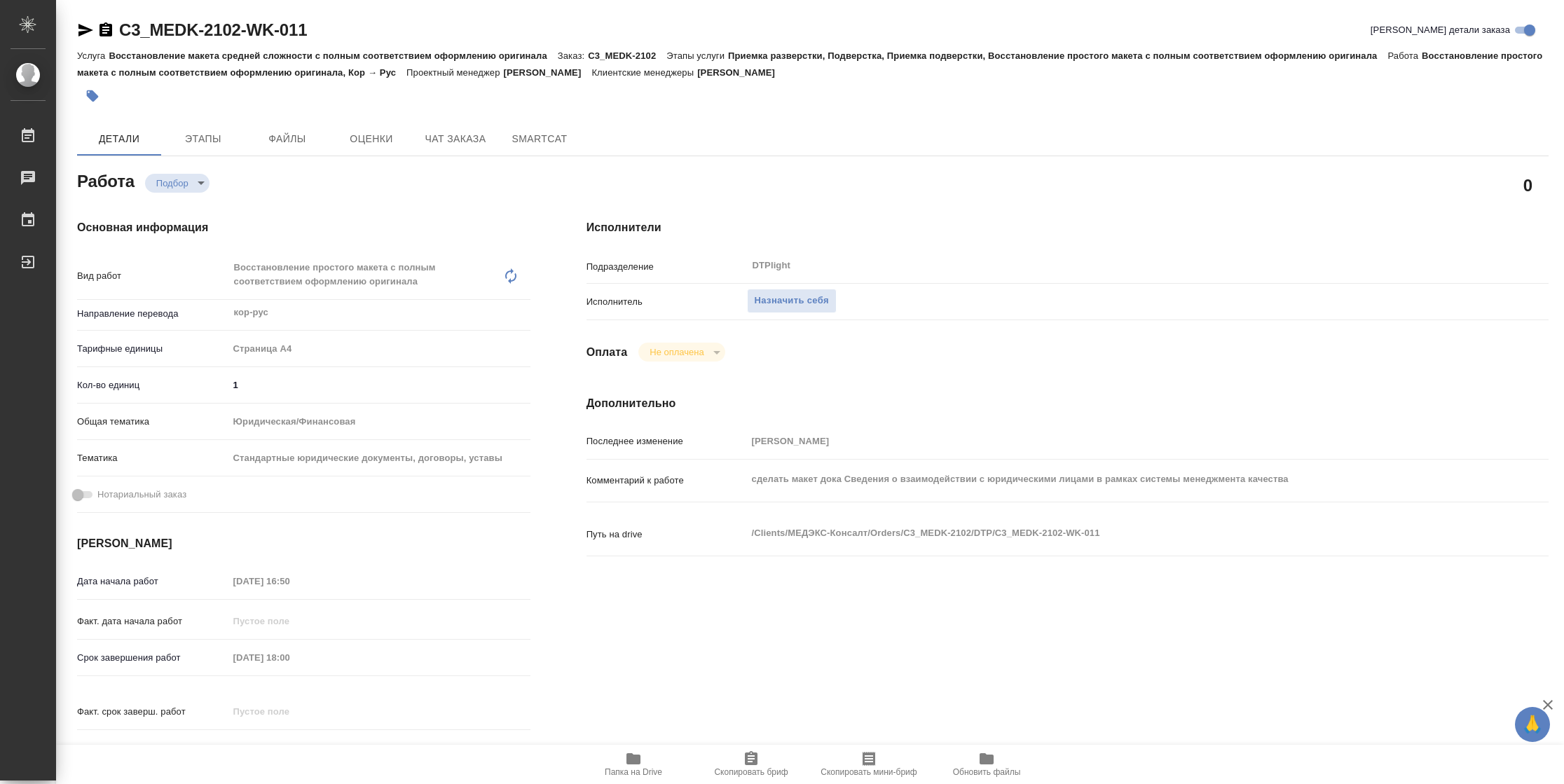
type textarea "x"
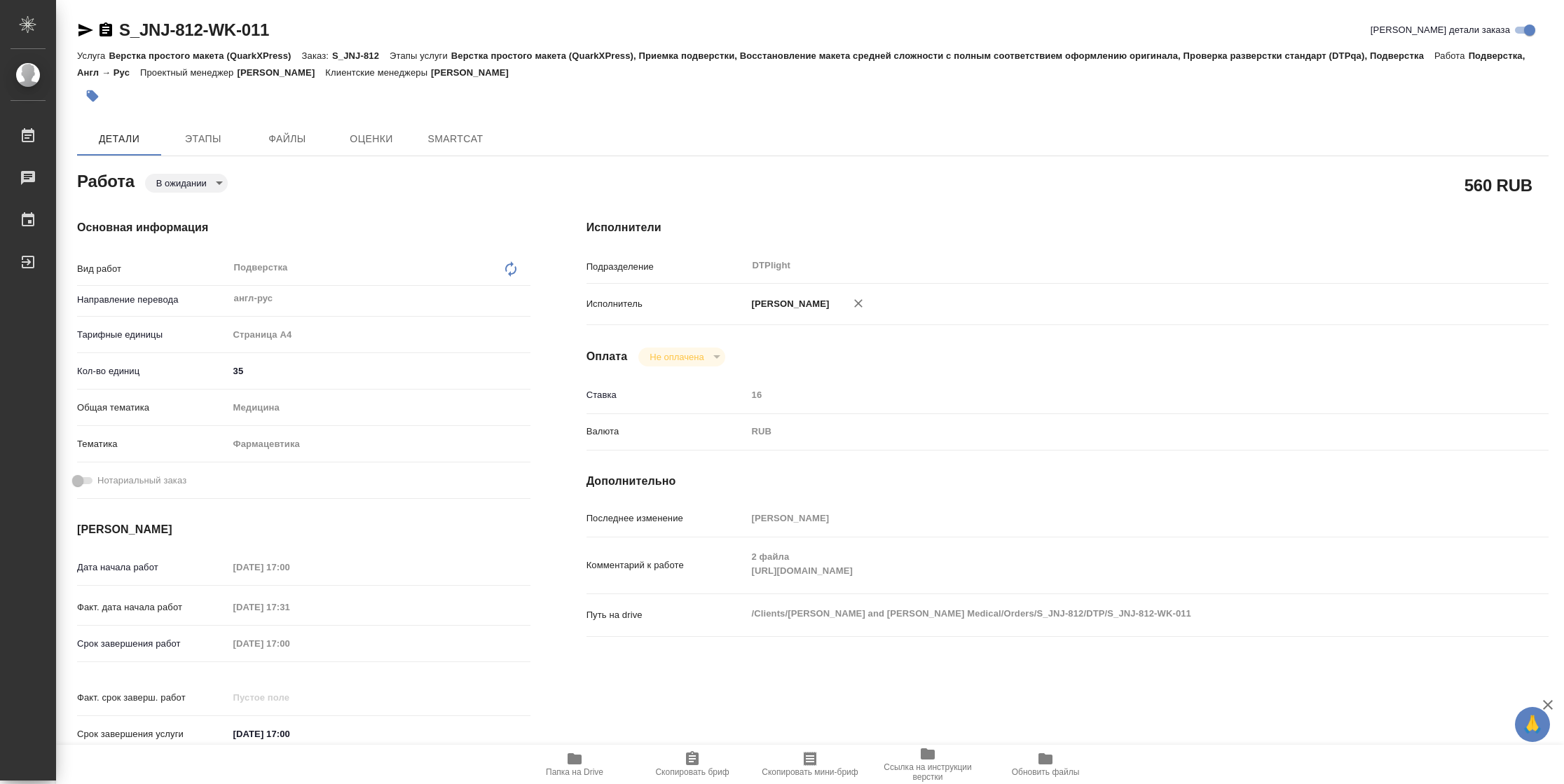
type textarea "x"
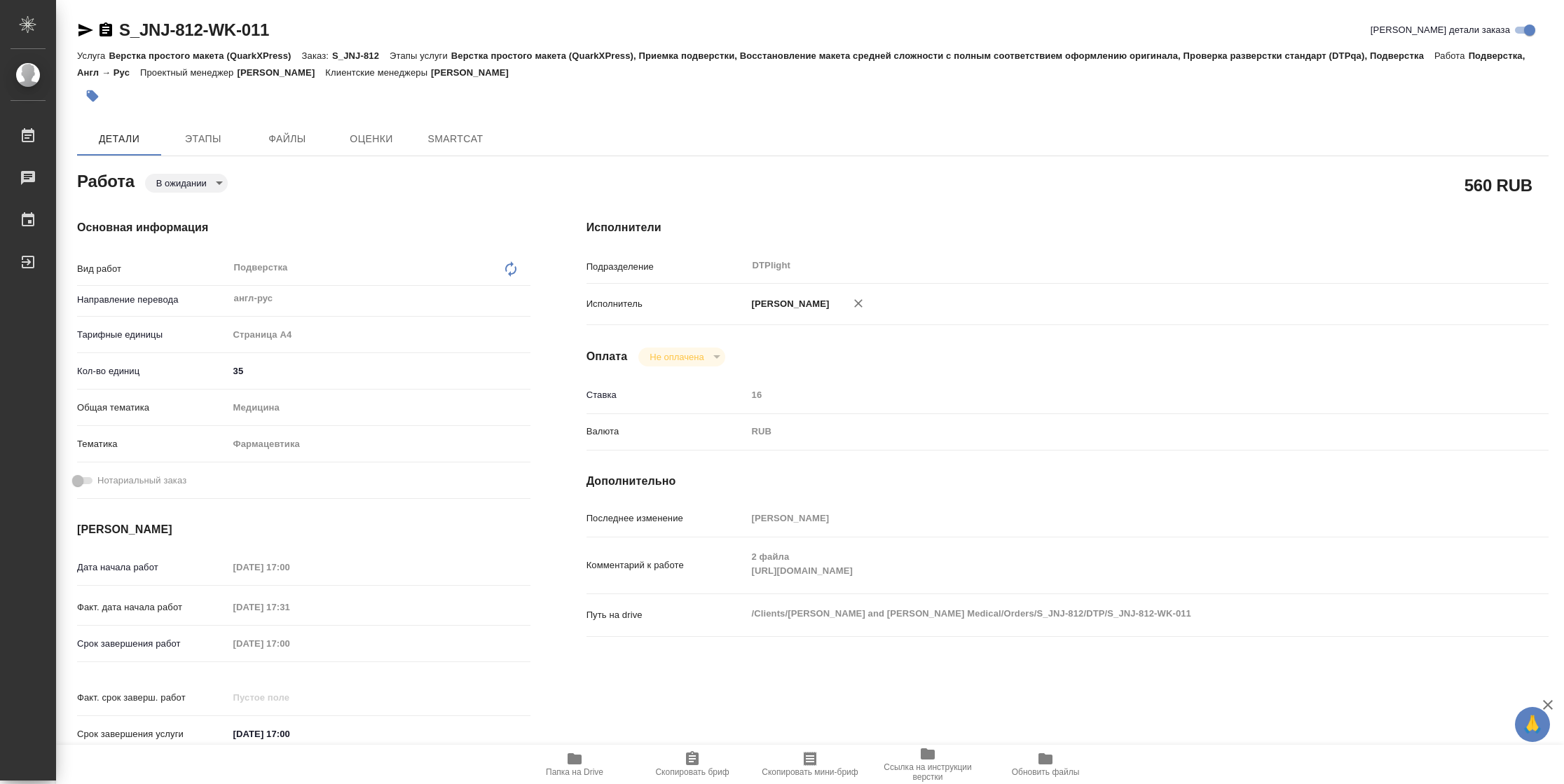
type textarea "x"
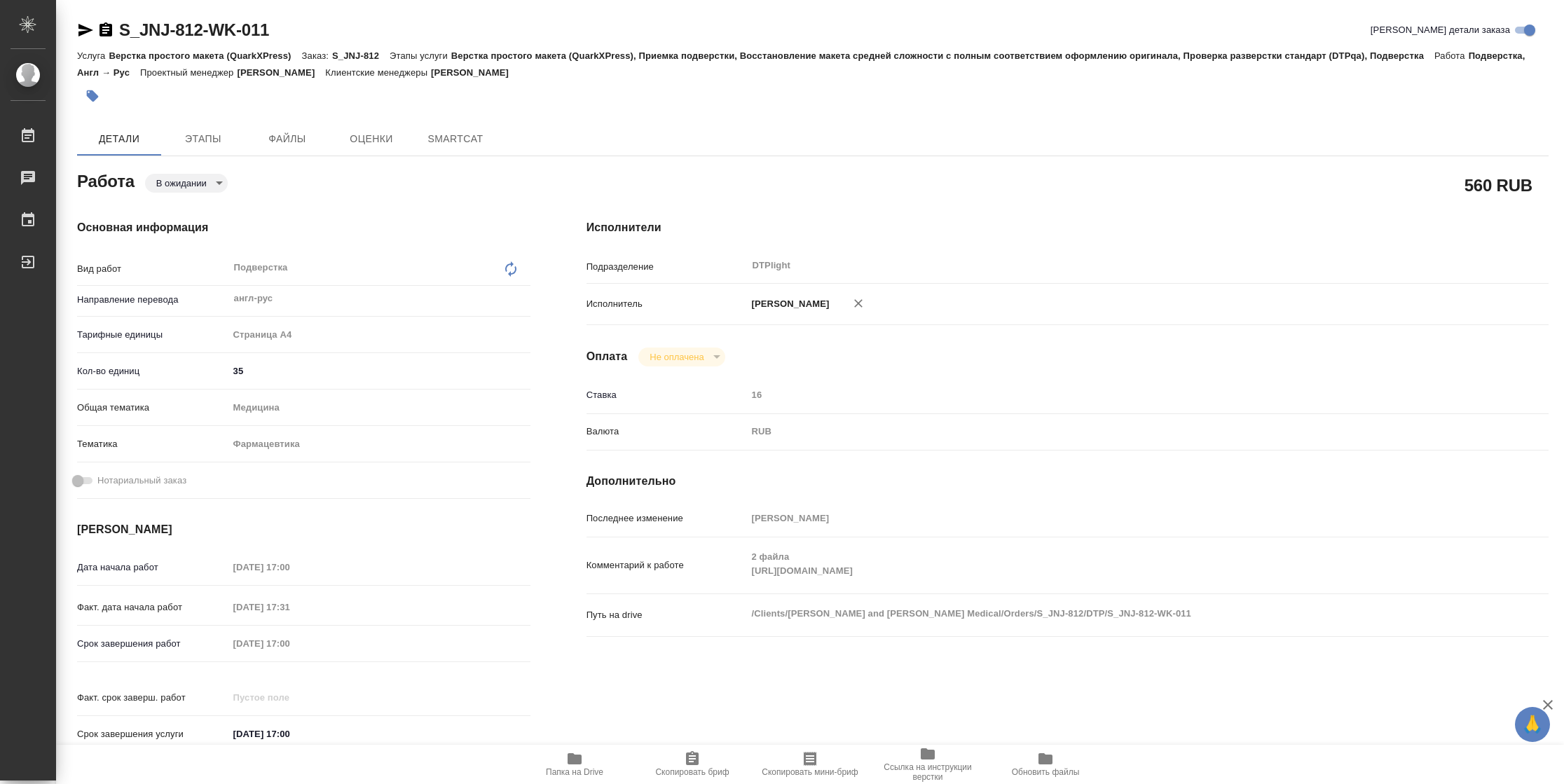
type textarea "x"
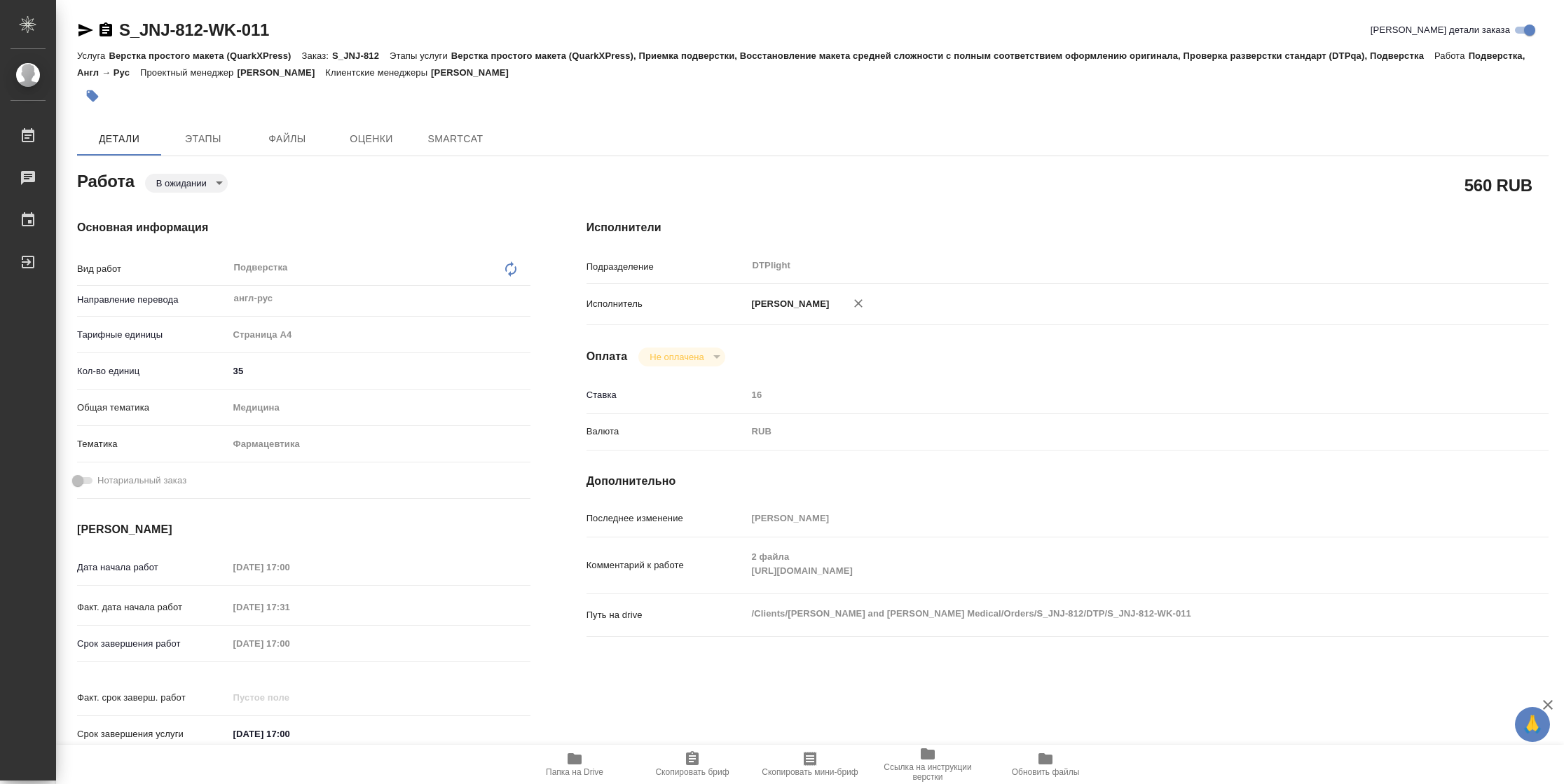
type textarea "x"
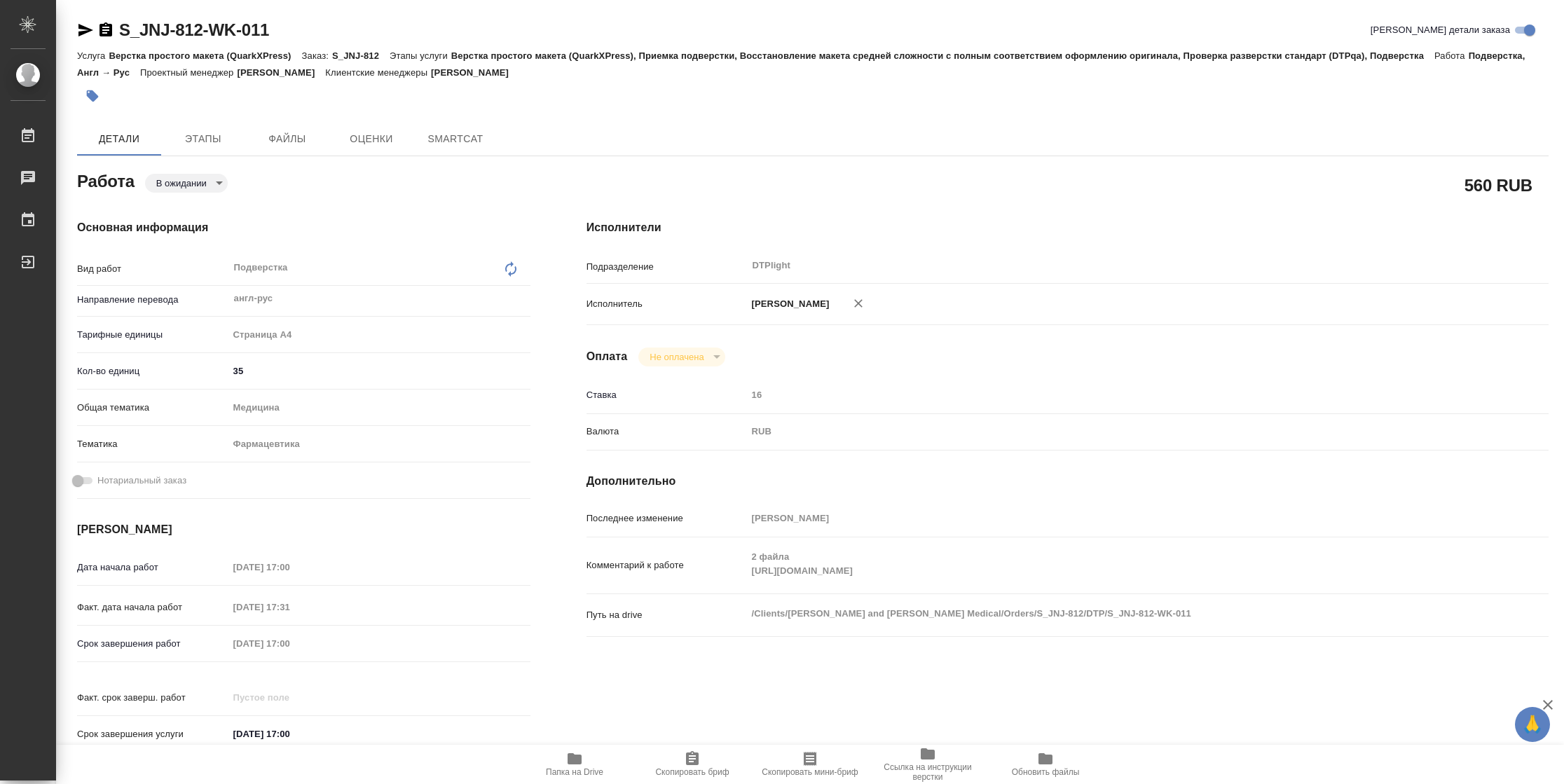
type textarea "x"
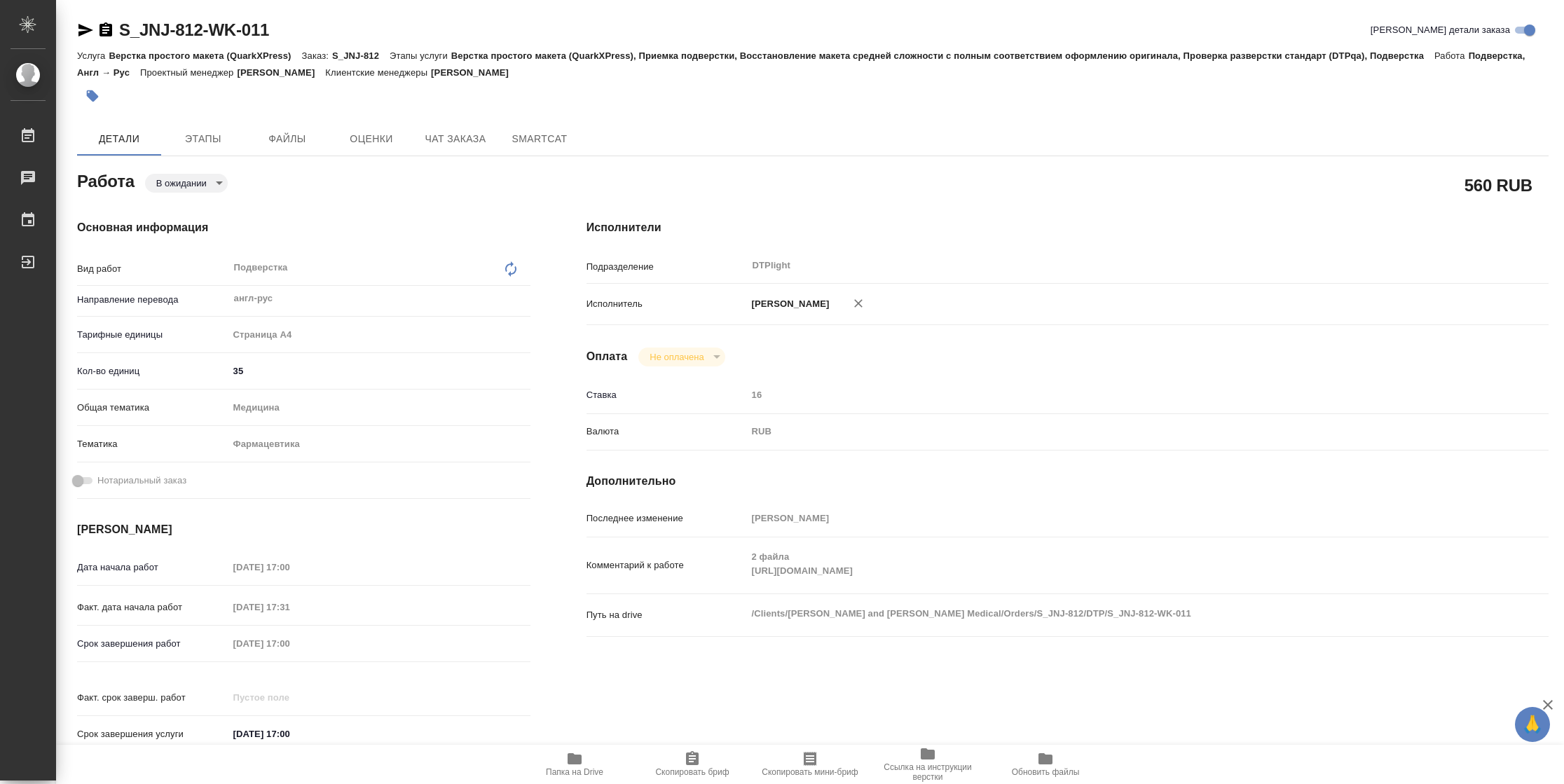
type textarea "x"
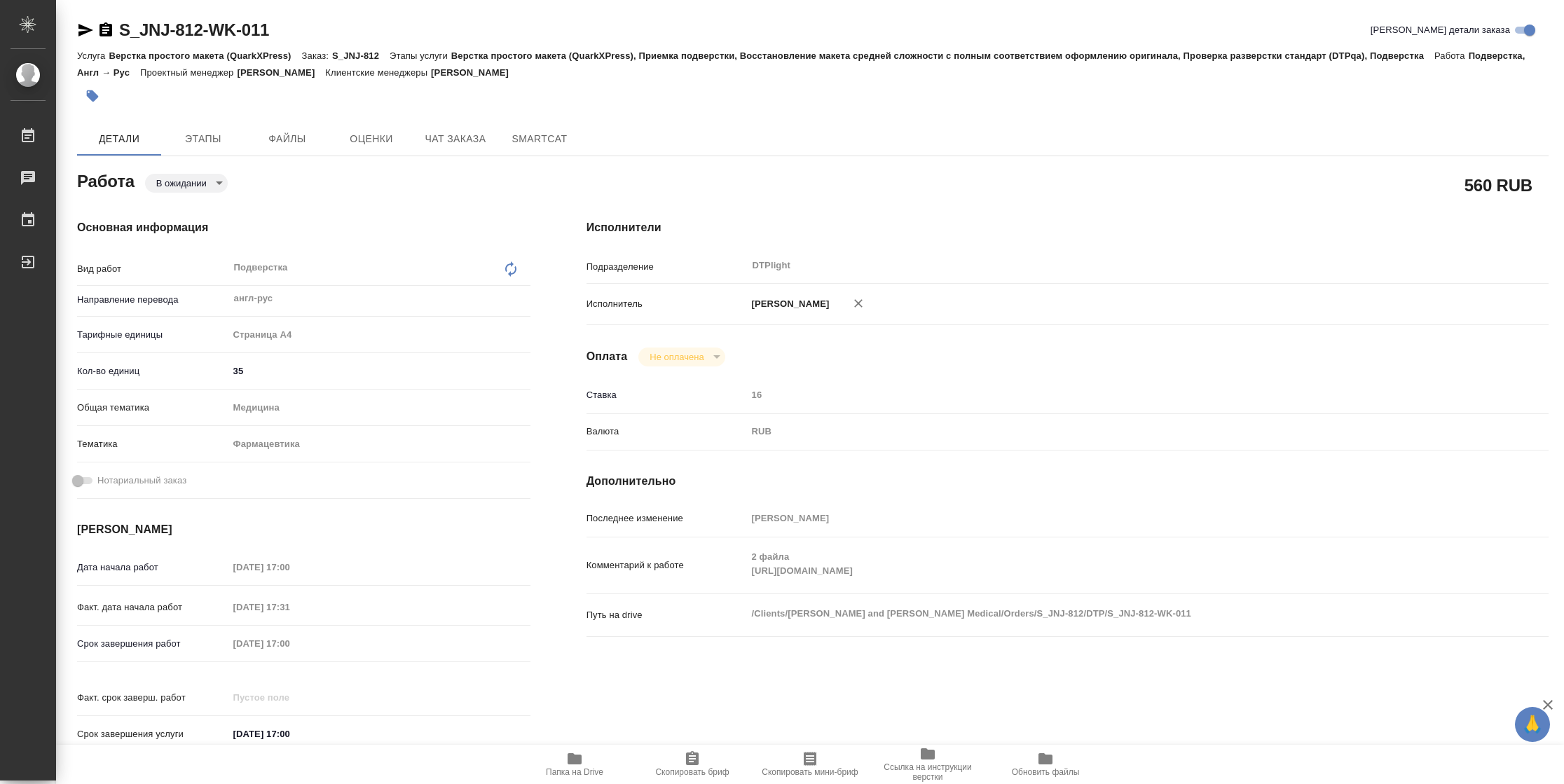
type textarea "x"
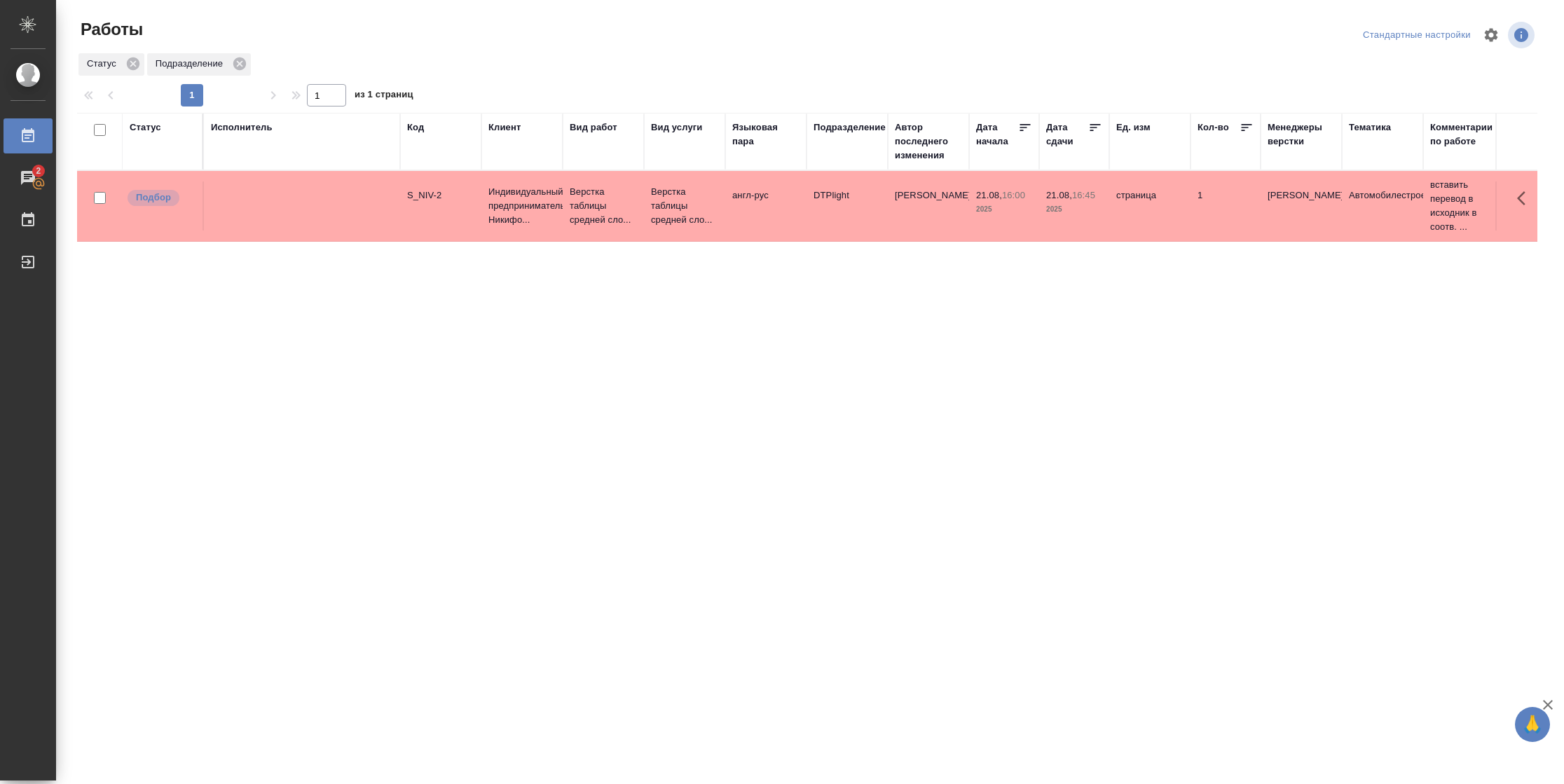
click at [141, 125] on div "Статус" at bounding box center [145, 127] width 32 height 14
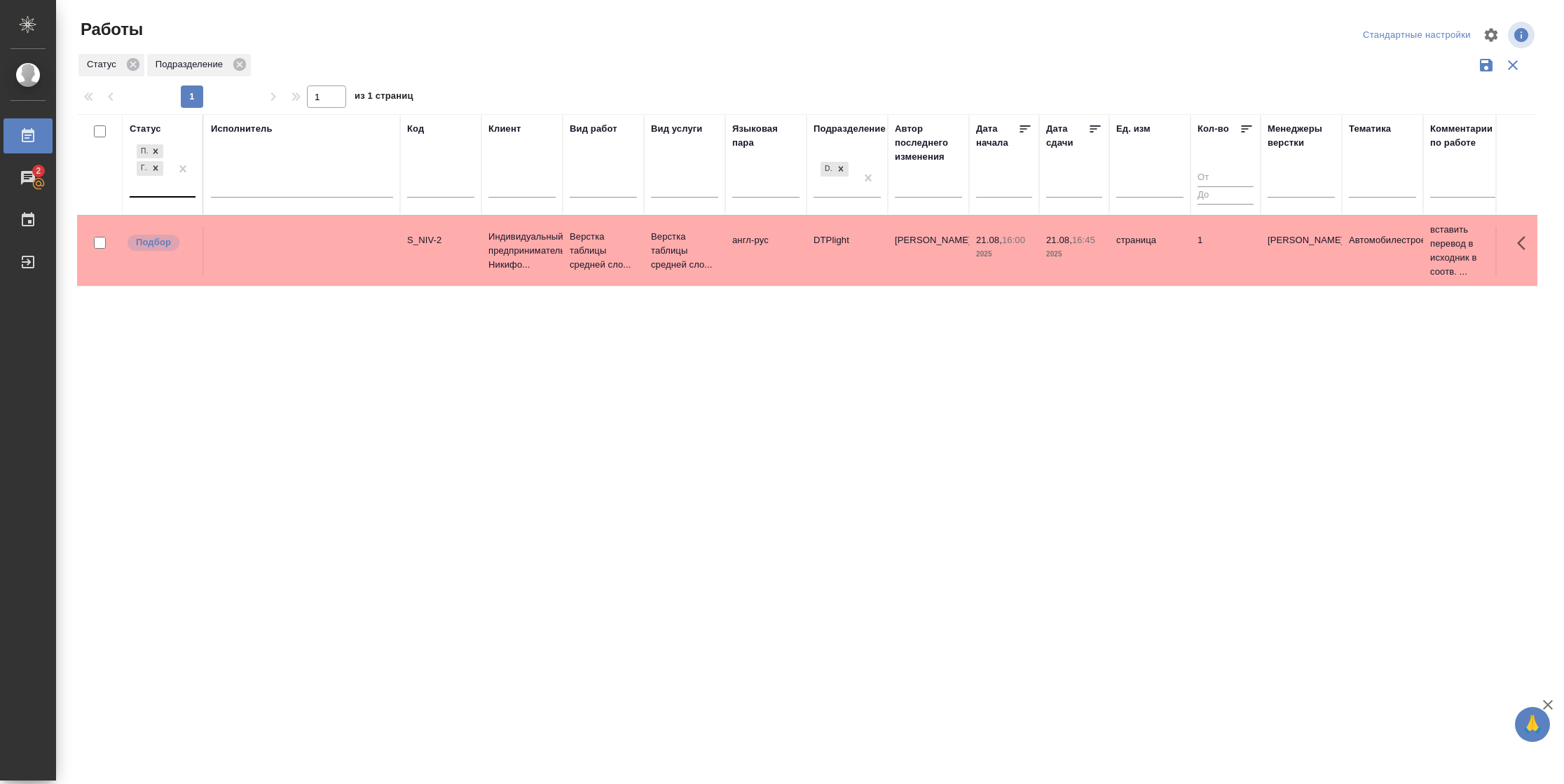
click at [162, 191] on div "Подбор Готов к работе" at bounding box center [150, 168] width 41 height 54
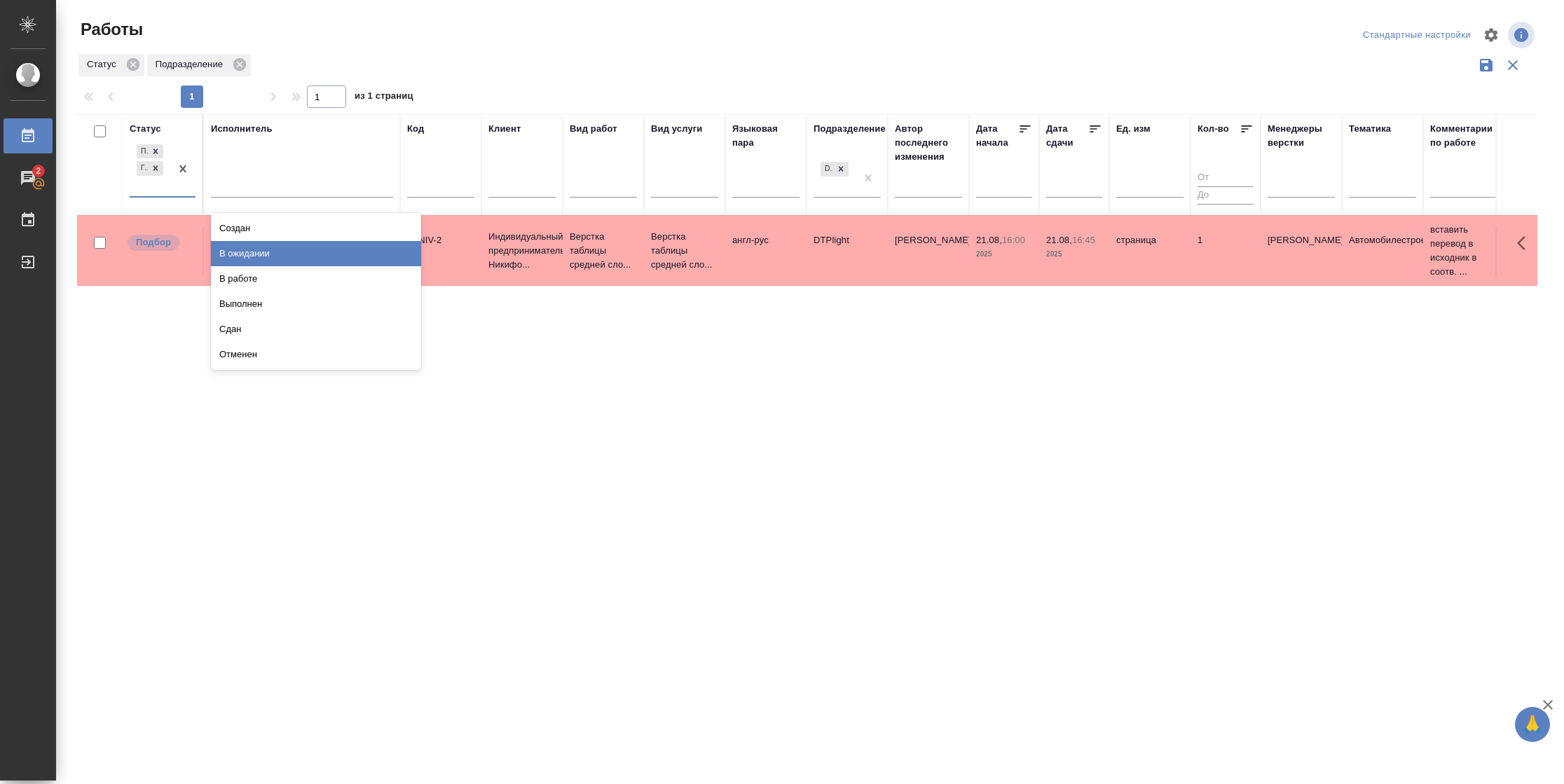
click at [262, 251] on div "В ожидании" at bounding box center [315, 253] width 210 height 25
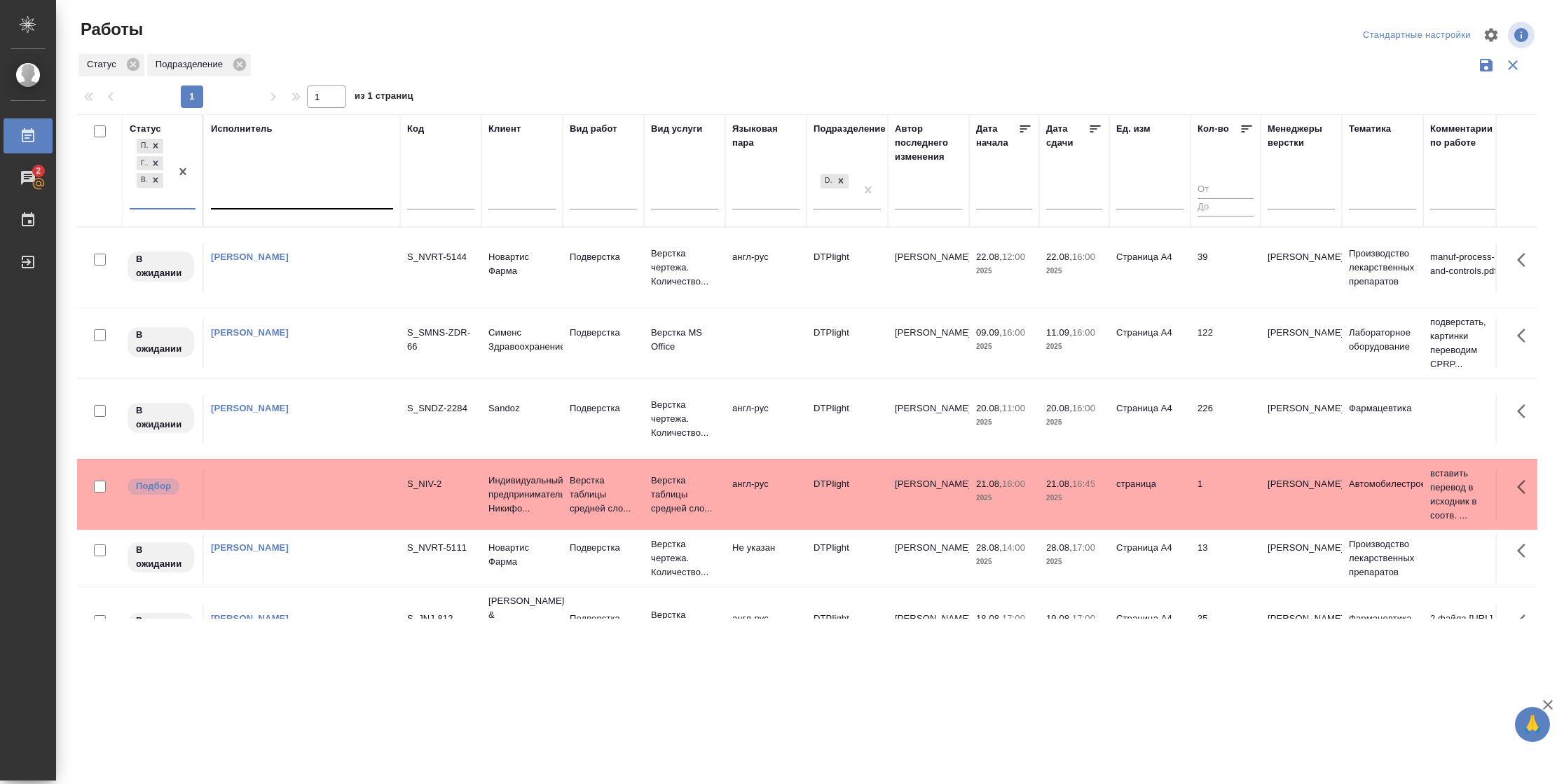
click at [288, 195] on div at bounding box center [302, 195] width 182 height 20
drag, startPoint x: 291, startPoint y: 241, endPoint x: 1353, endPoint y: 188, distance: 1063.3
click at [293, 240] on div "Свои работы" at bounding box center [315, 240] width 210 height 25
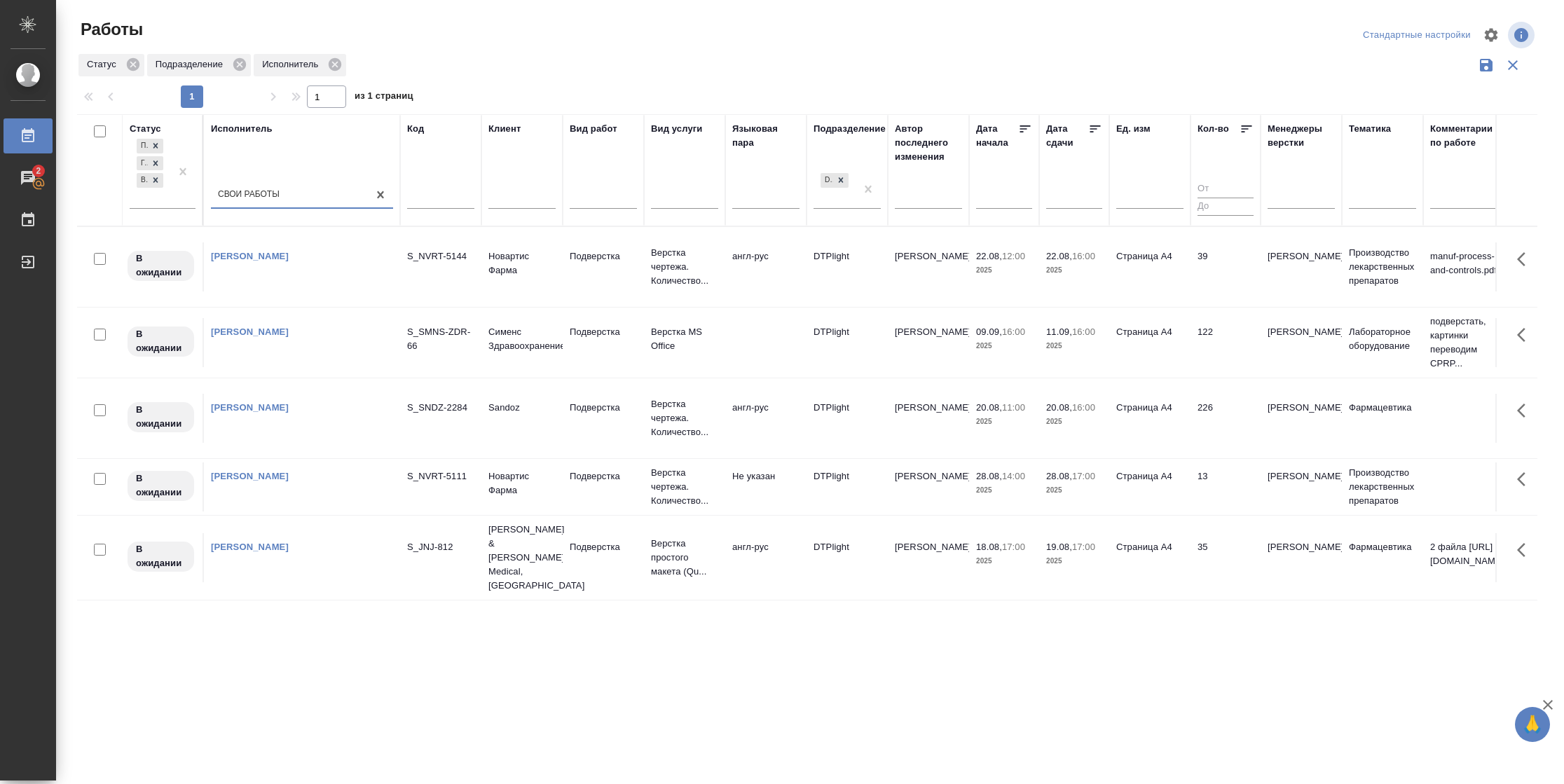
click at [1092, 132] on icon at bounding box center [1095, 129] width 11 height 7
